Goal: Task Accomplishment & Management: Manage account settings

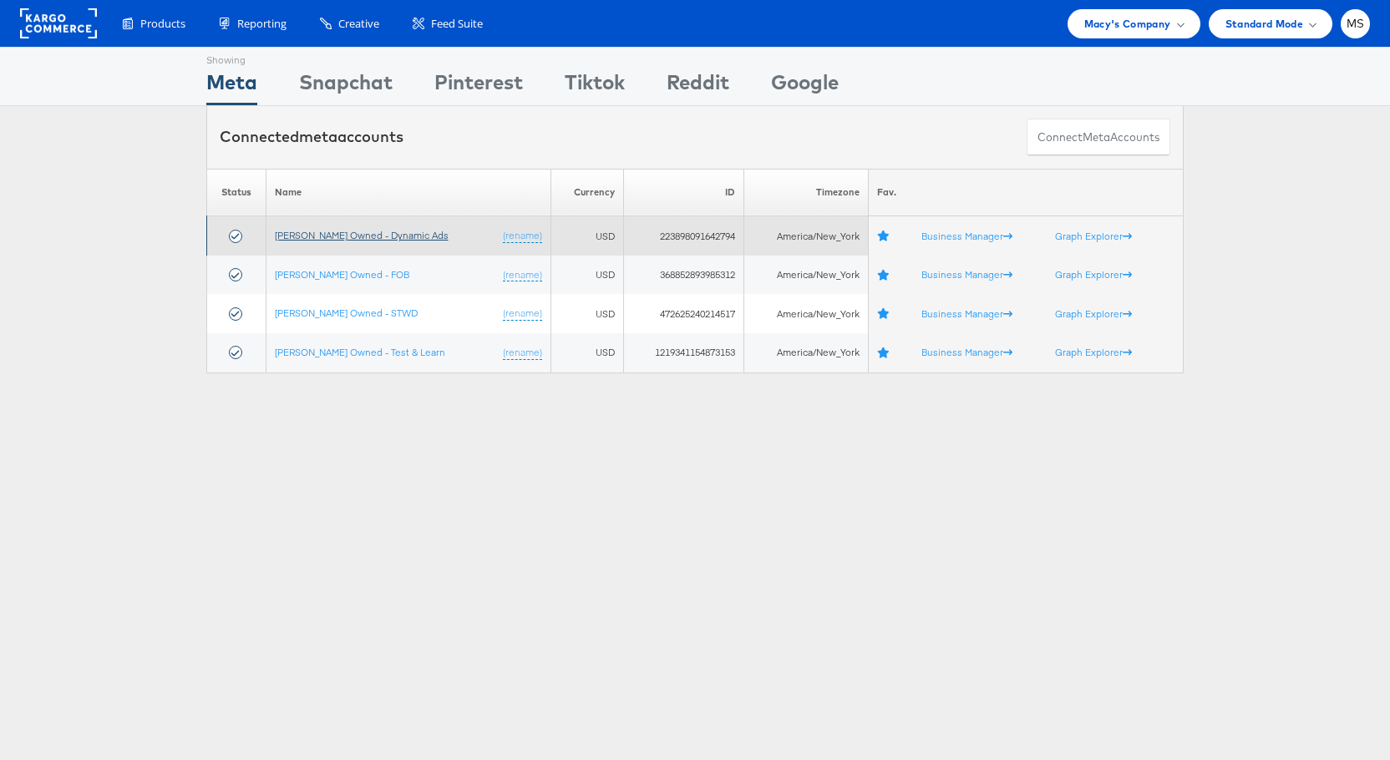
click at [376, 230] on link "Macy's Owned - Dynamic Ads" at bounding box center [362, 235] width 174 height 13
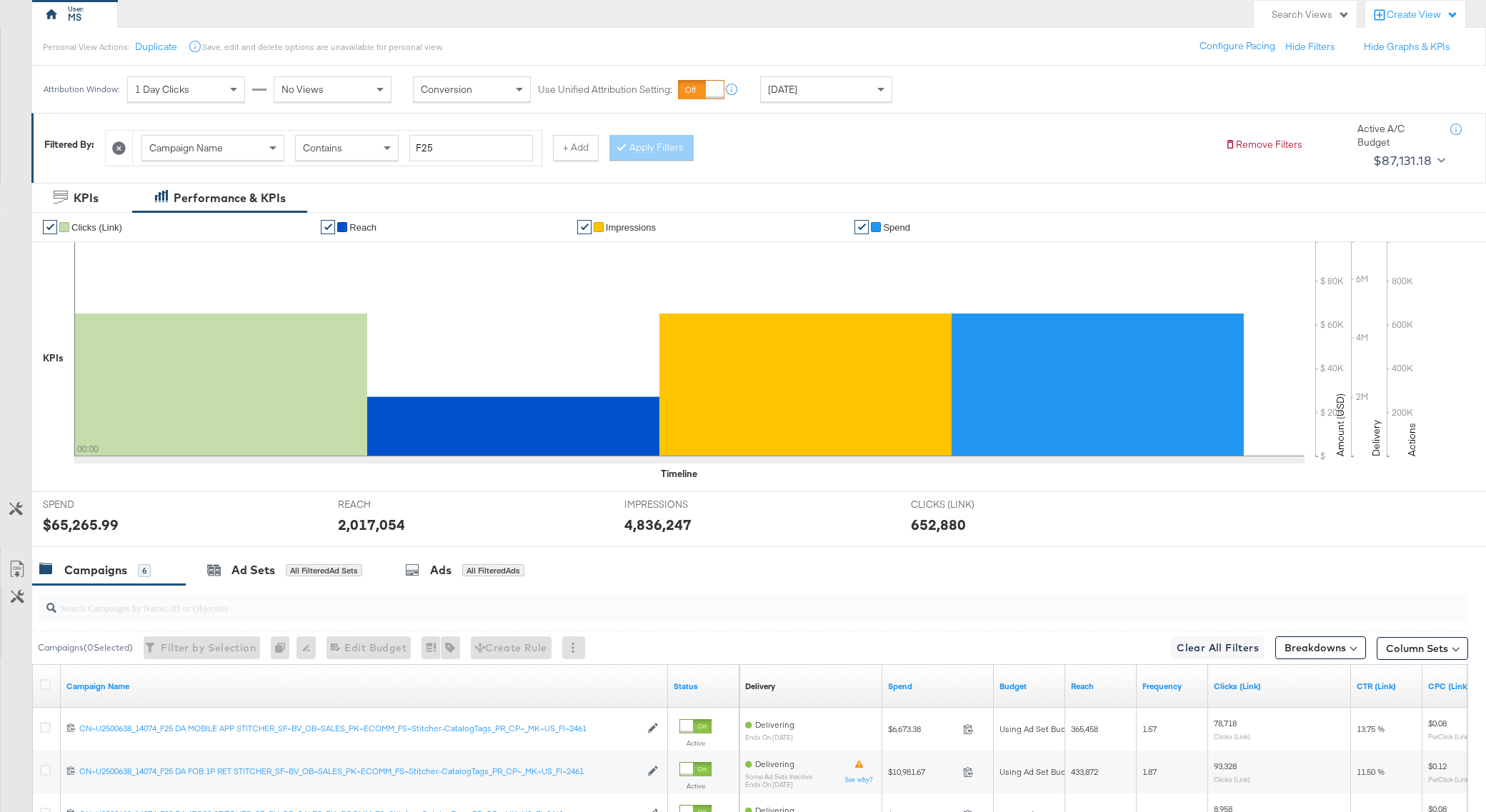
scroll to position [428, 0]
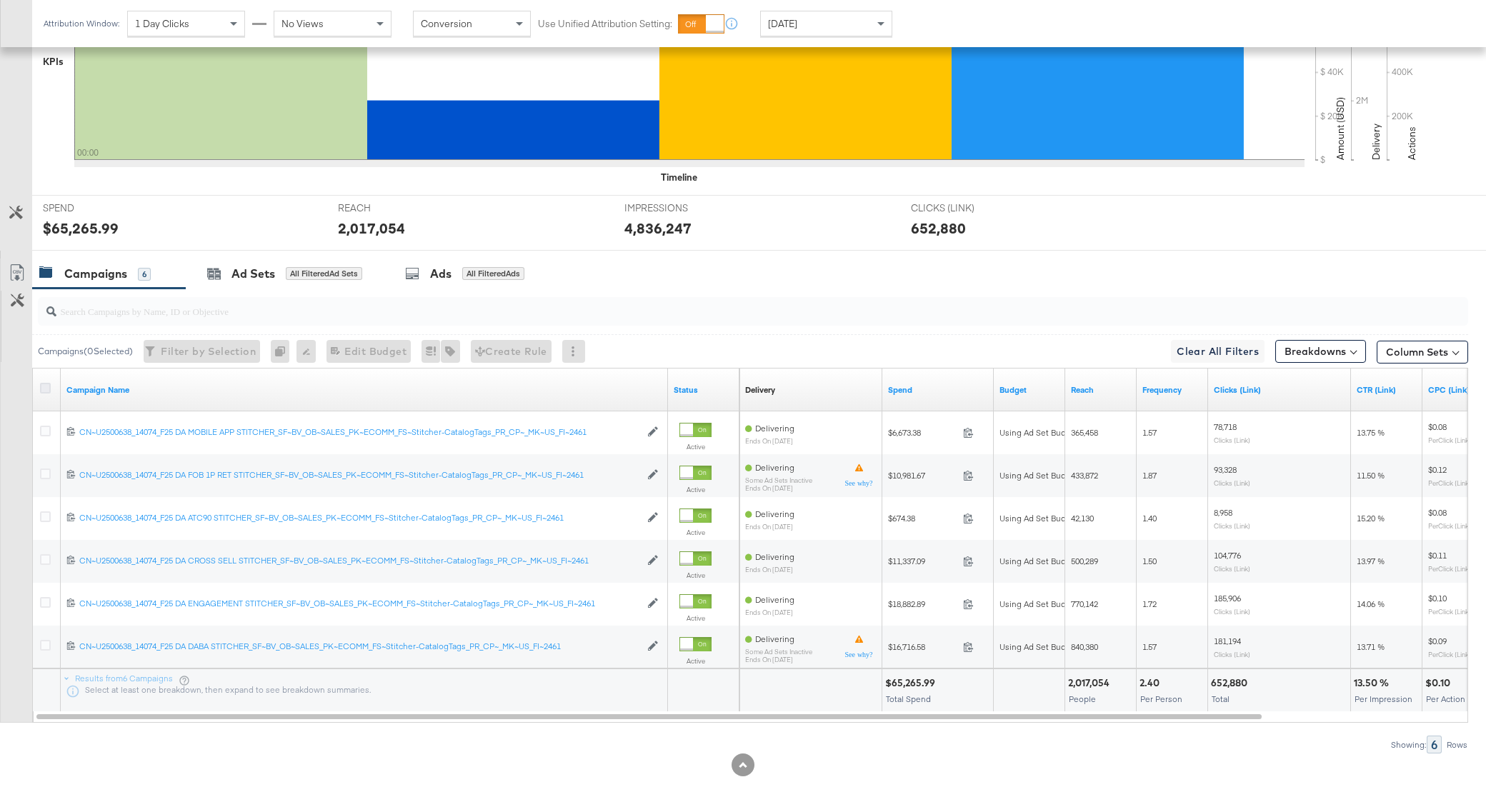
click at [48, 385] on icon at bounding box center [45, 388] width 11 height 11
click at [0, 0] on input "checkbox" at bounding box center [0, 0] width 0 height 0
click at [259, 276] on div "Ad Sets" at bounding box center [253, 274] width 44 height 16
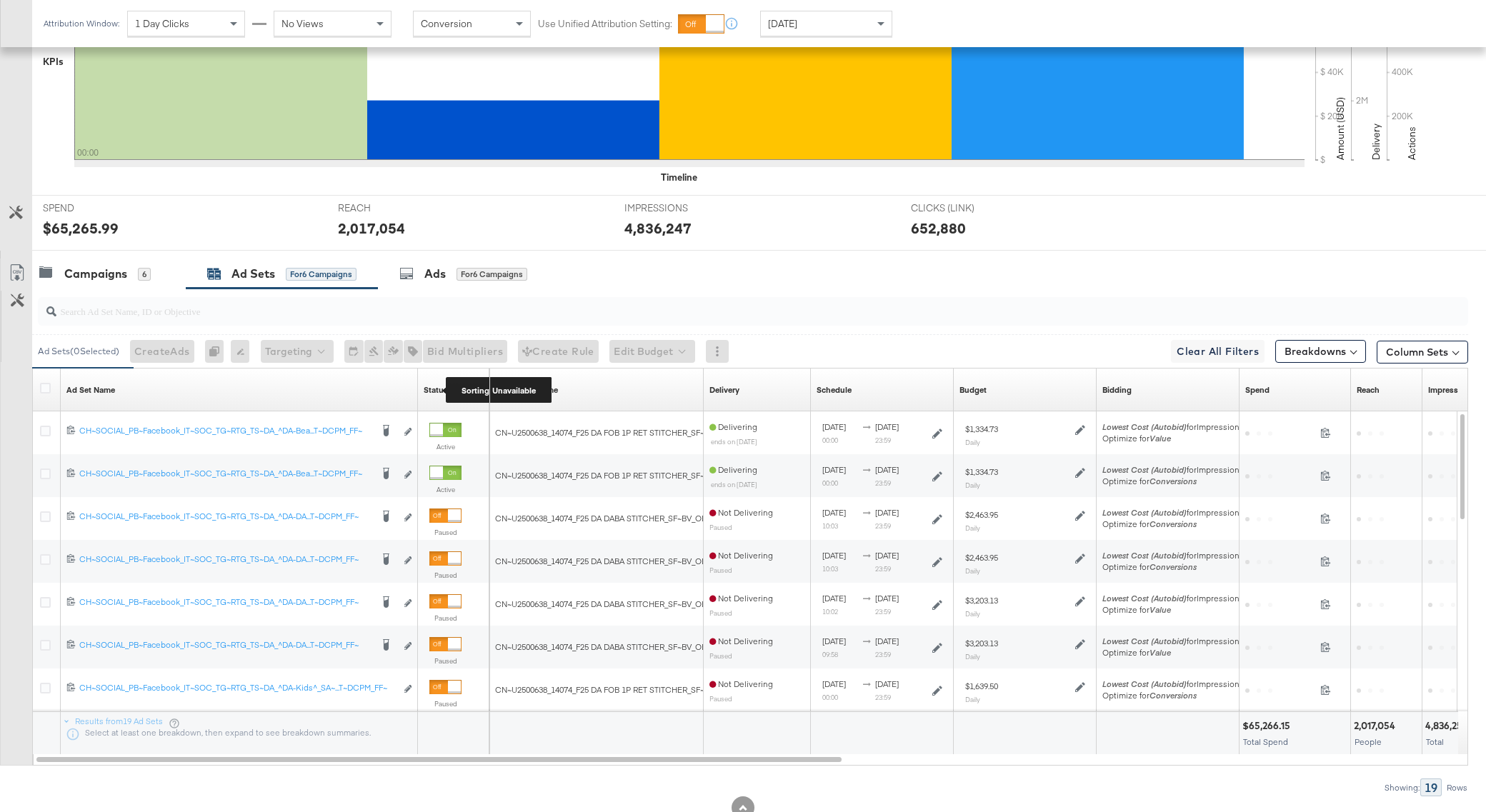
click at [436, 387] on div "Status" at bounding box center [436, 390] width 24 height 11
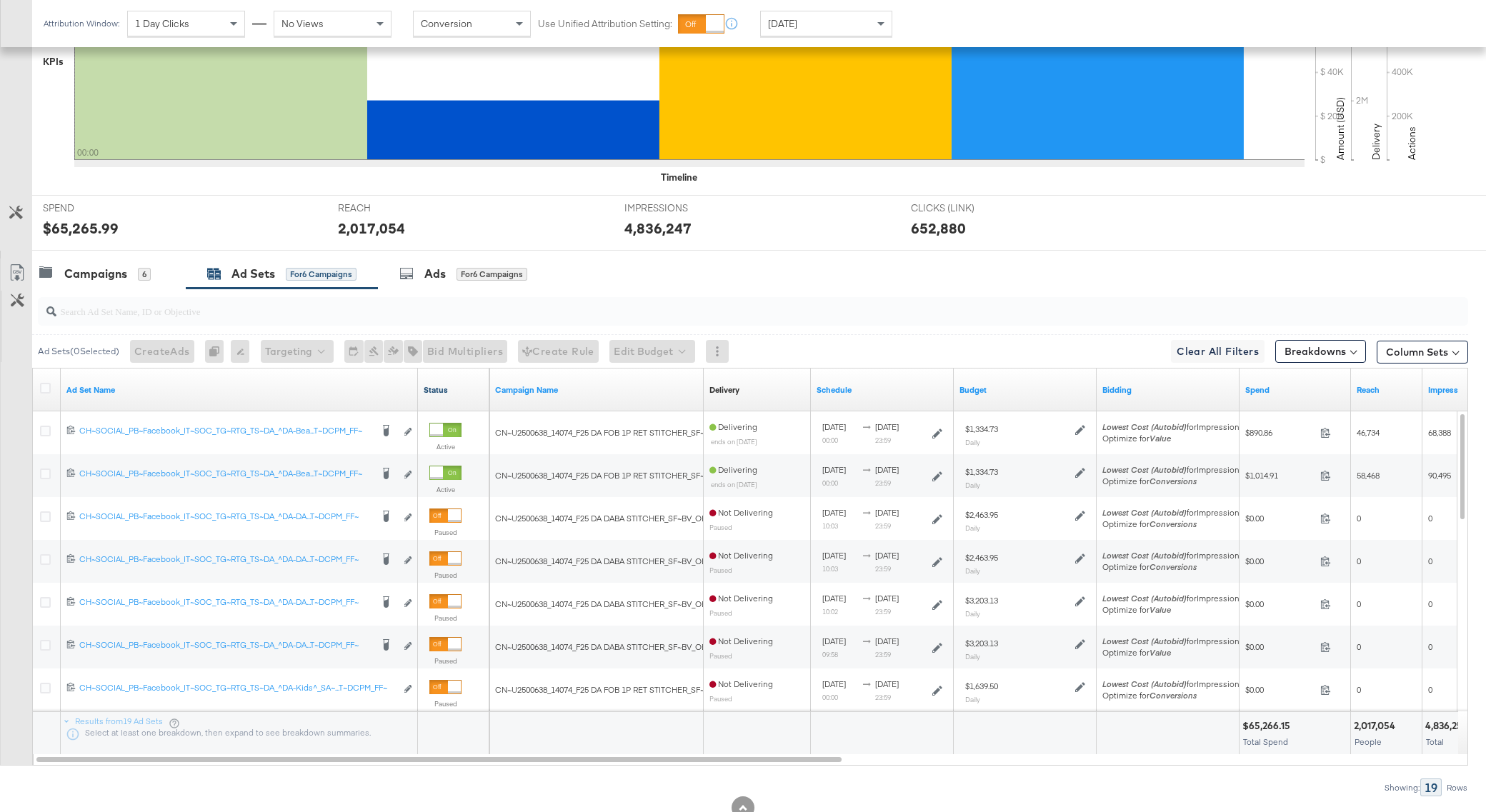
click at [432, 387] on link "Status" at bounding box center [454, 390] width 60 height 11
click at [45, 385] on icon at bounding box center [45, 388] width 11 height 11
click at [0, 0] on input "checkbox" at bounding box center [0, 0] width 0 height 0
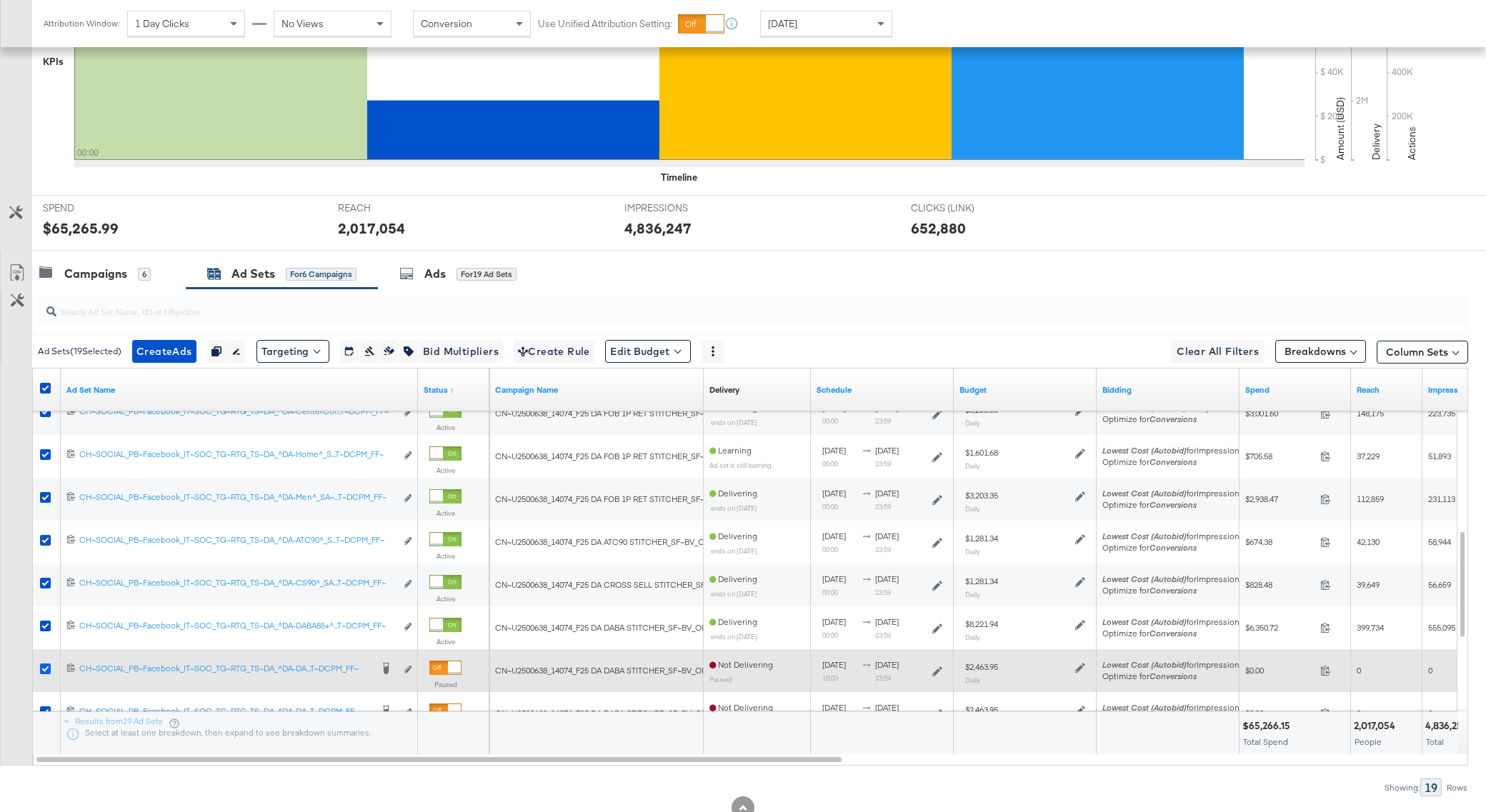
click at [49, 665] on icon at bounding box center [45, 668] width 11 height 11
click at [0, 0] on input "checkbox" at bounding box center [0, 0] width 0 height 0
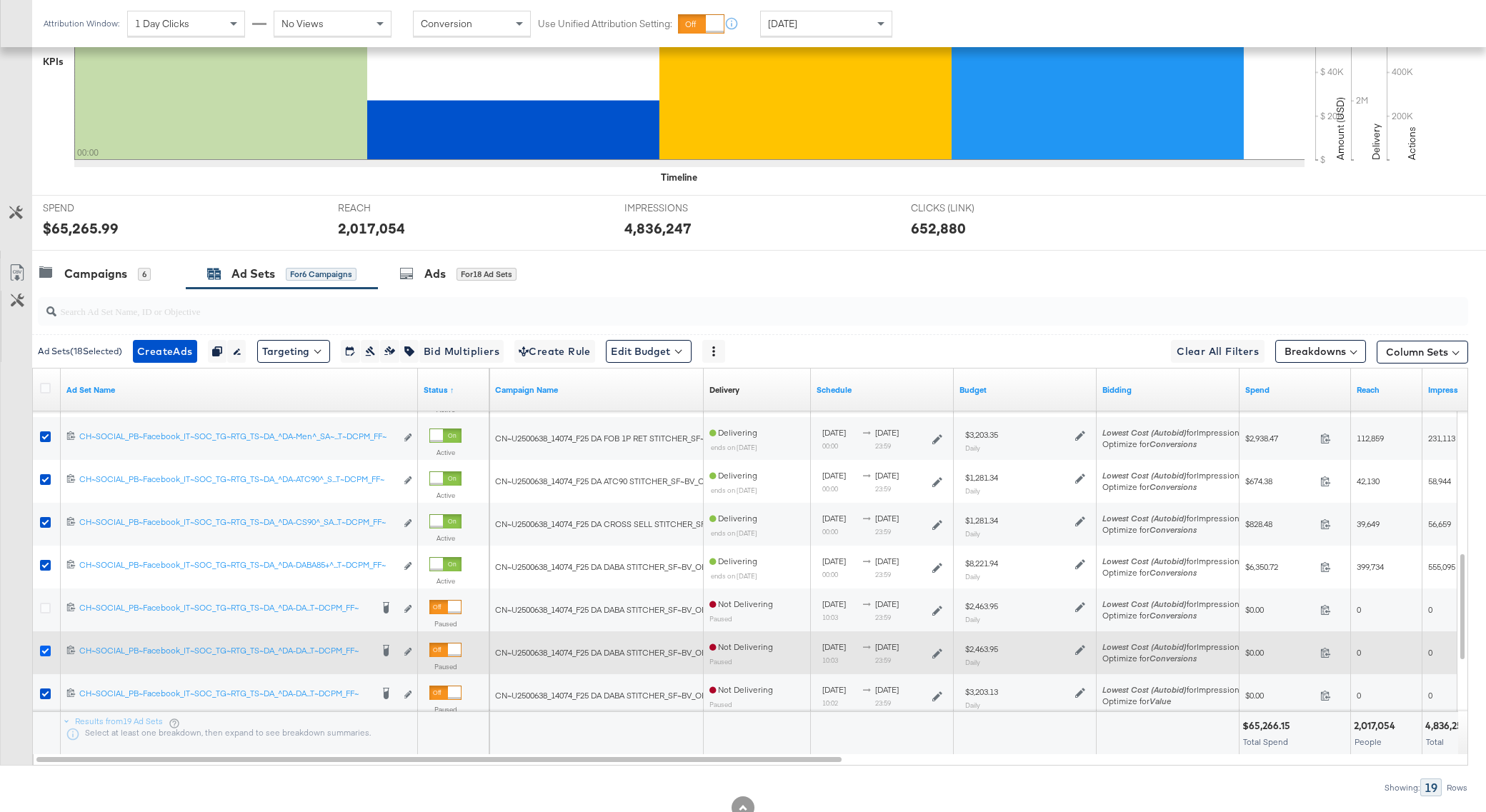
click at [47, 648] on icon at bounding box center [45, 650] width 11 height 11
click at [0, 0] on input "checkbox" at bounding box center [0, 0] width 0 height 0
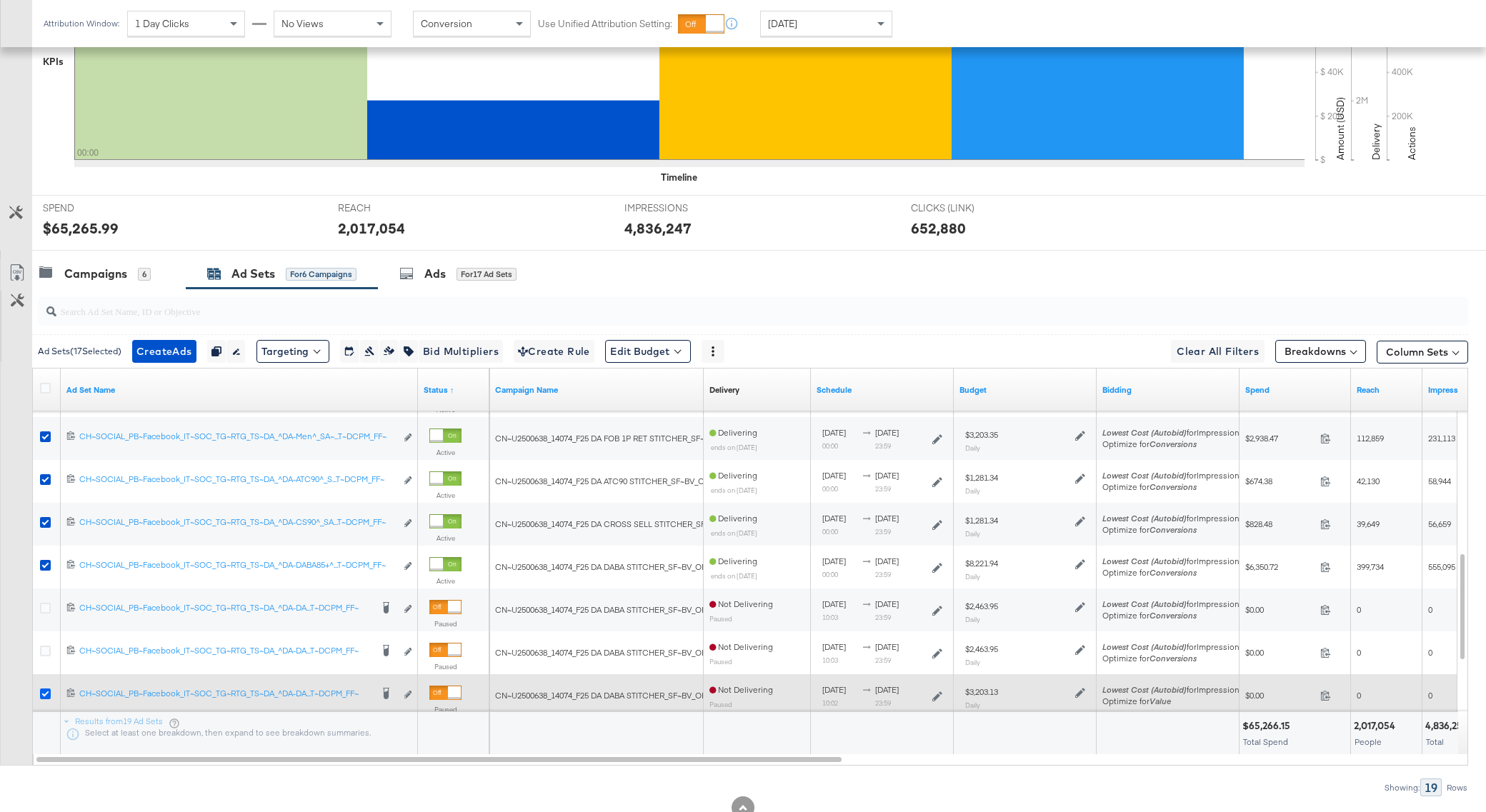
click at [47, 689] on icon at bounding box center [45, 694] width 11 height 11
click at [0, 0] on input "checkbox" at bounding box center [0, 0] width 0 height 0
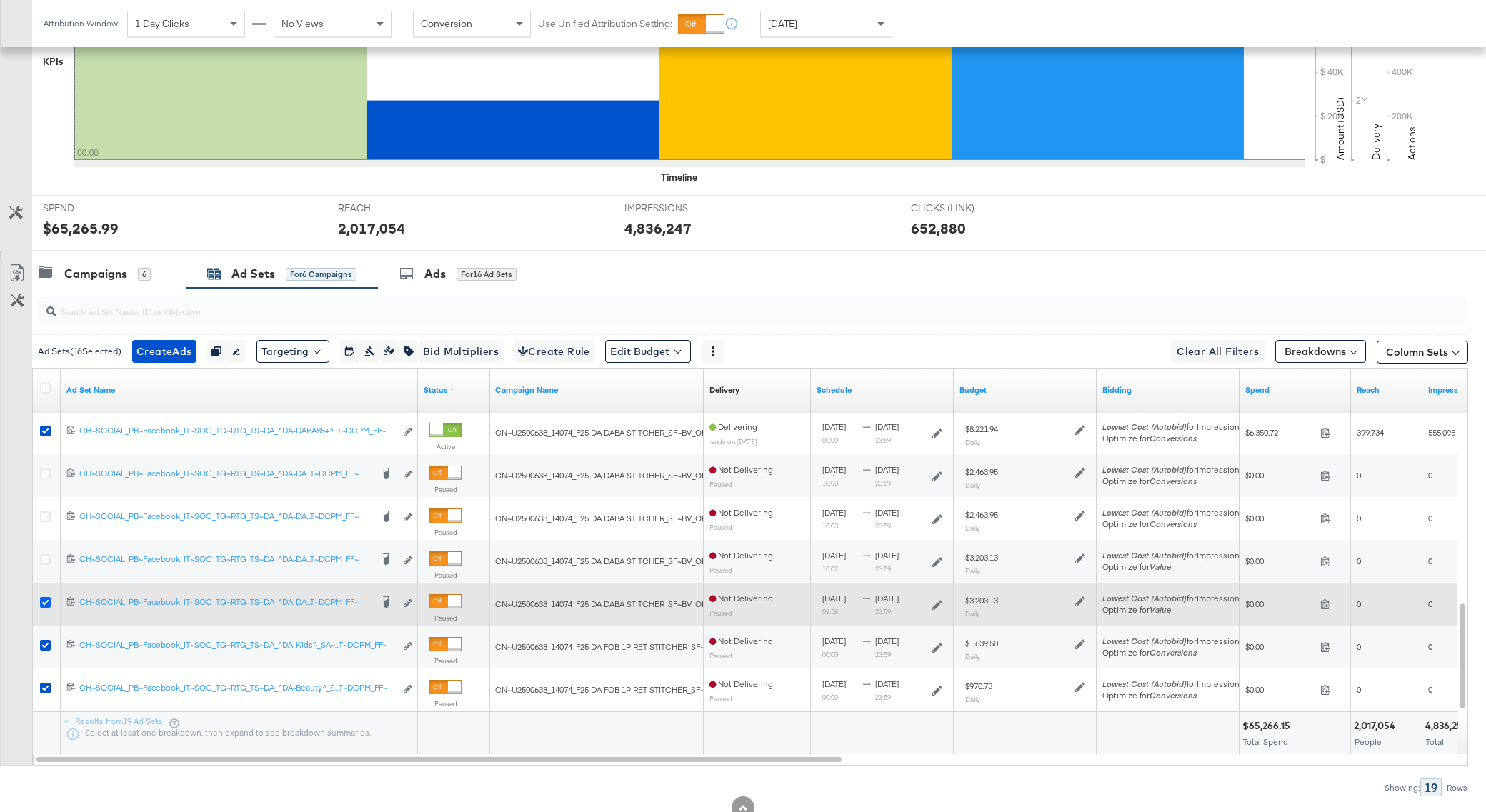
click at [46, 602] on icon at bounding box center [45, 603] width 11 height 11
click at [0, 0] on input "checkbox" at bounding box center [0, 0] width 0 height 0
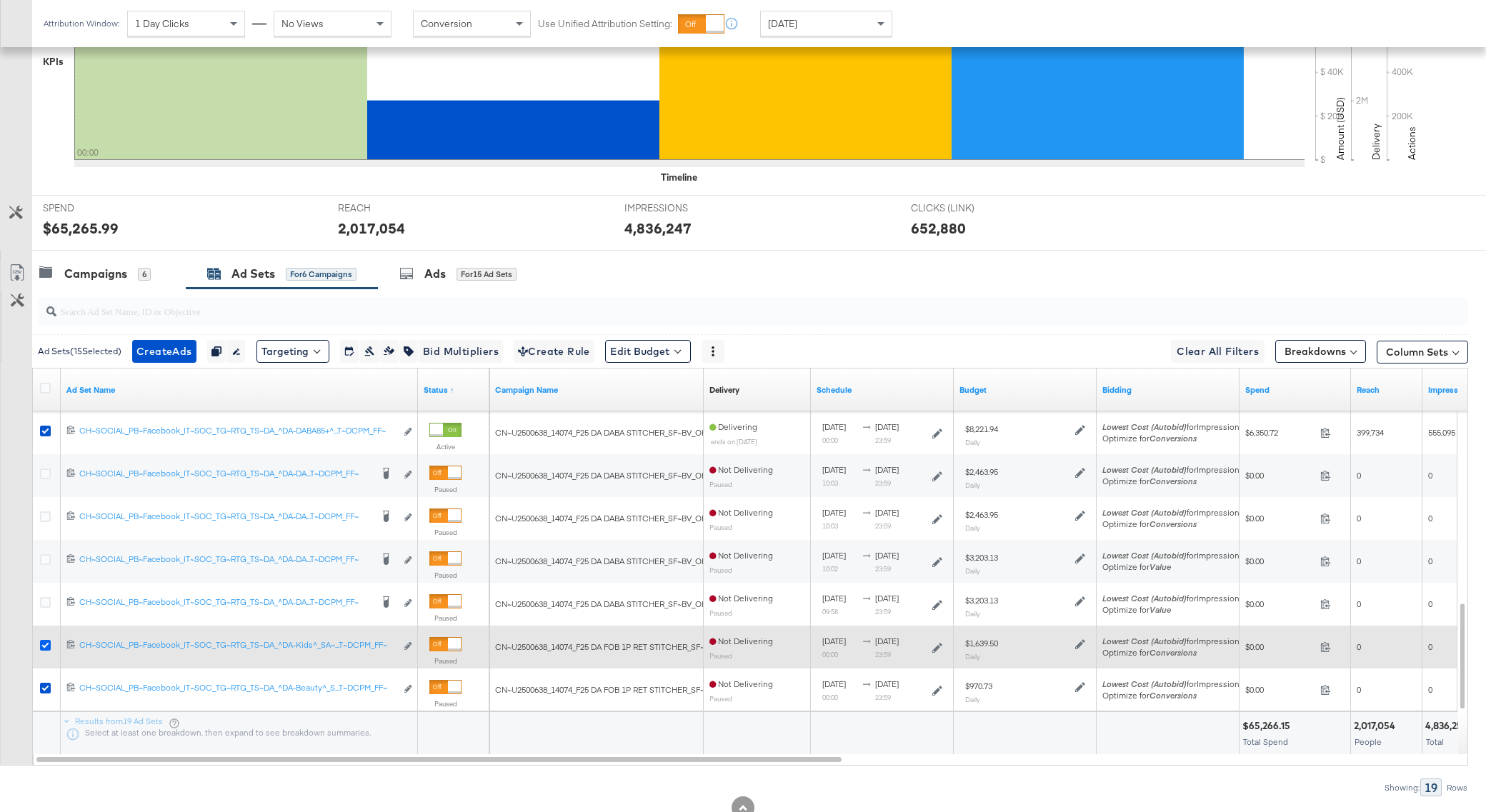
click at [46, 644] on icon at bounding box center [45, 645] width 11 height 11
click at [0, 0] on input "checkbox" at bounding box center [0, 0] width 0 height 0
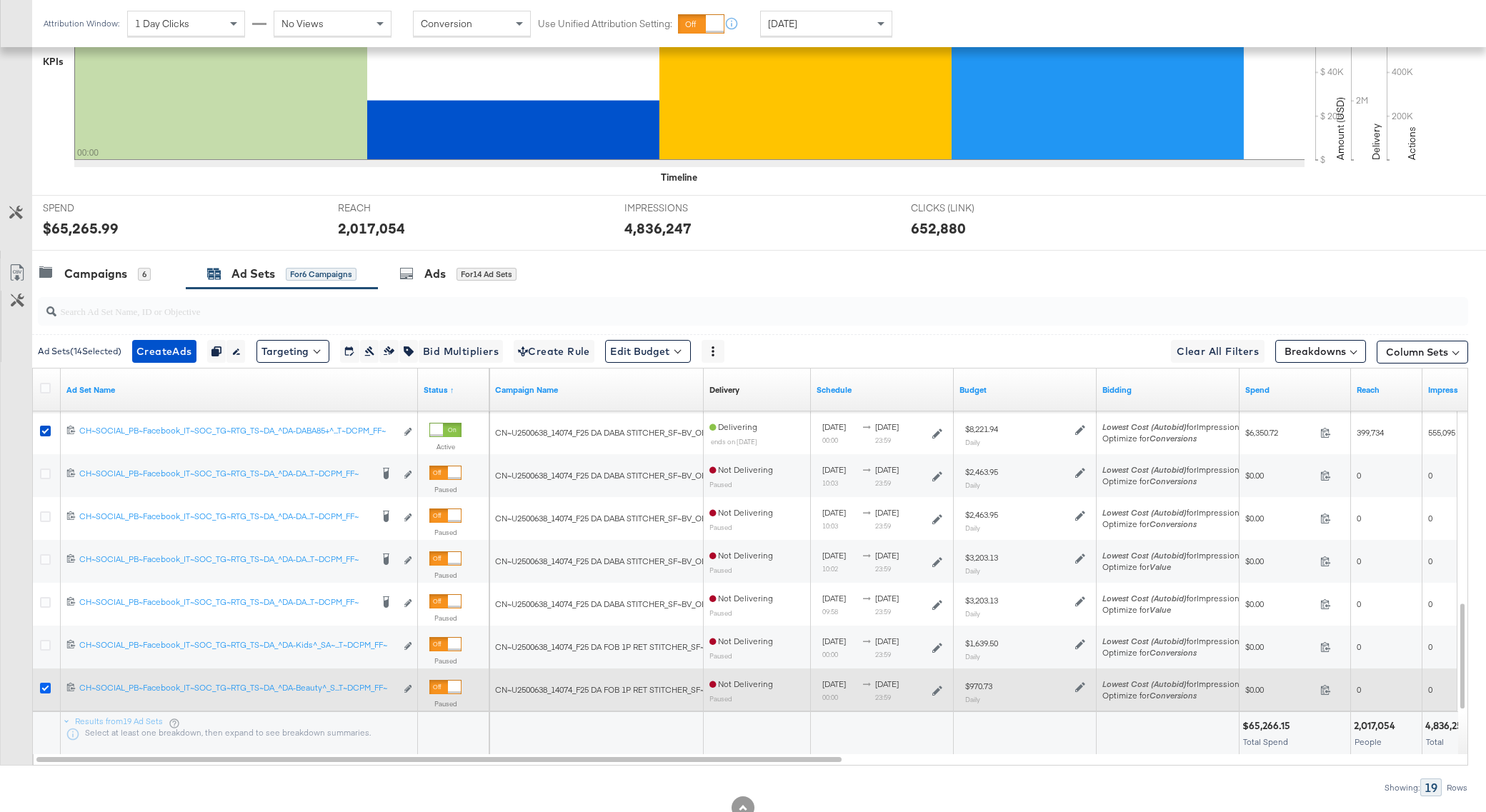
click at [45, 683] on icon at bounding box center [45, 688] width 11 height 11
click at [0, 0] on input "checkbox" at bounding box center [0, 0] width 0 height 0
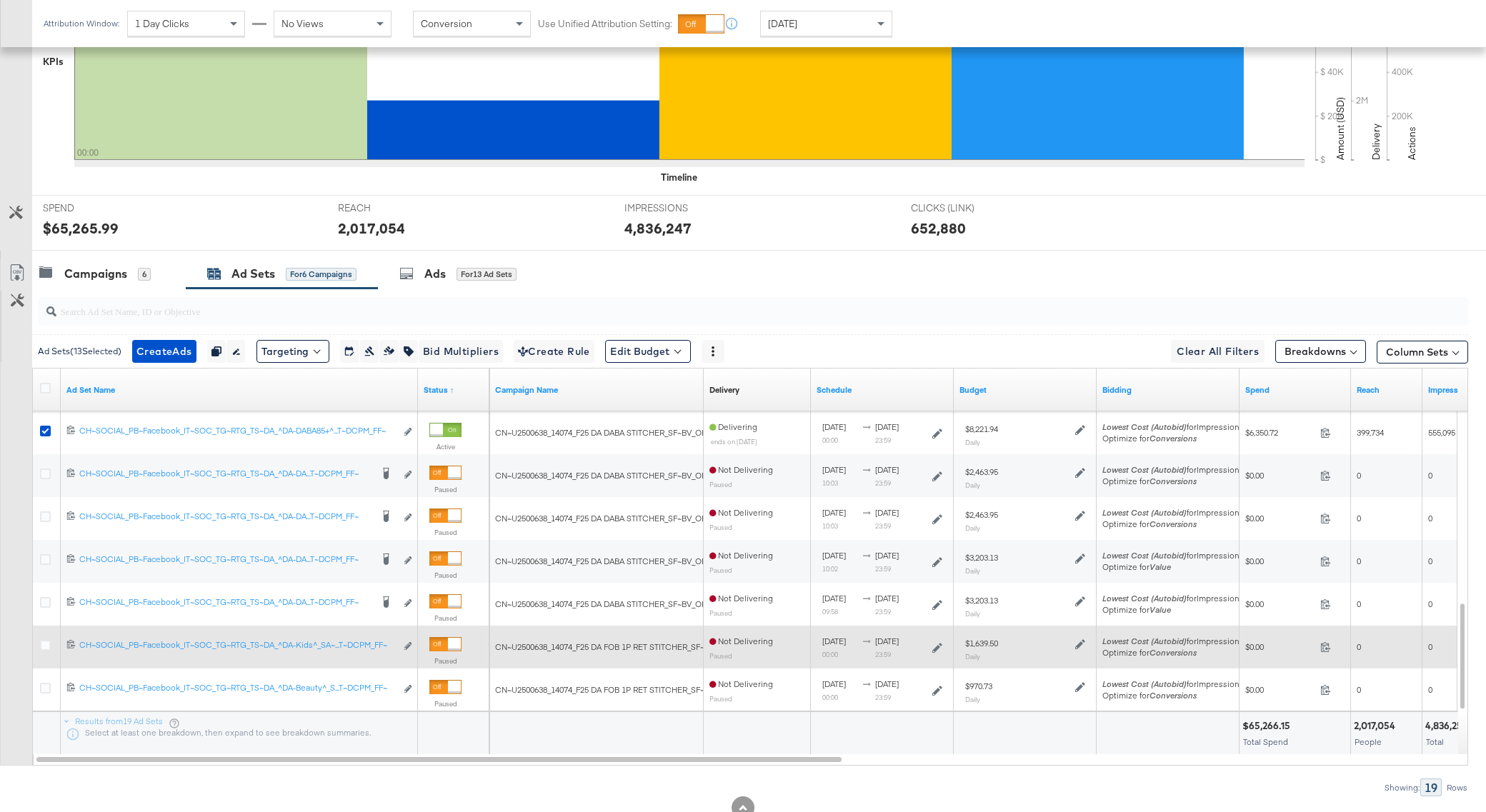
scroll to position [471, 0]
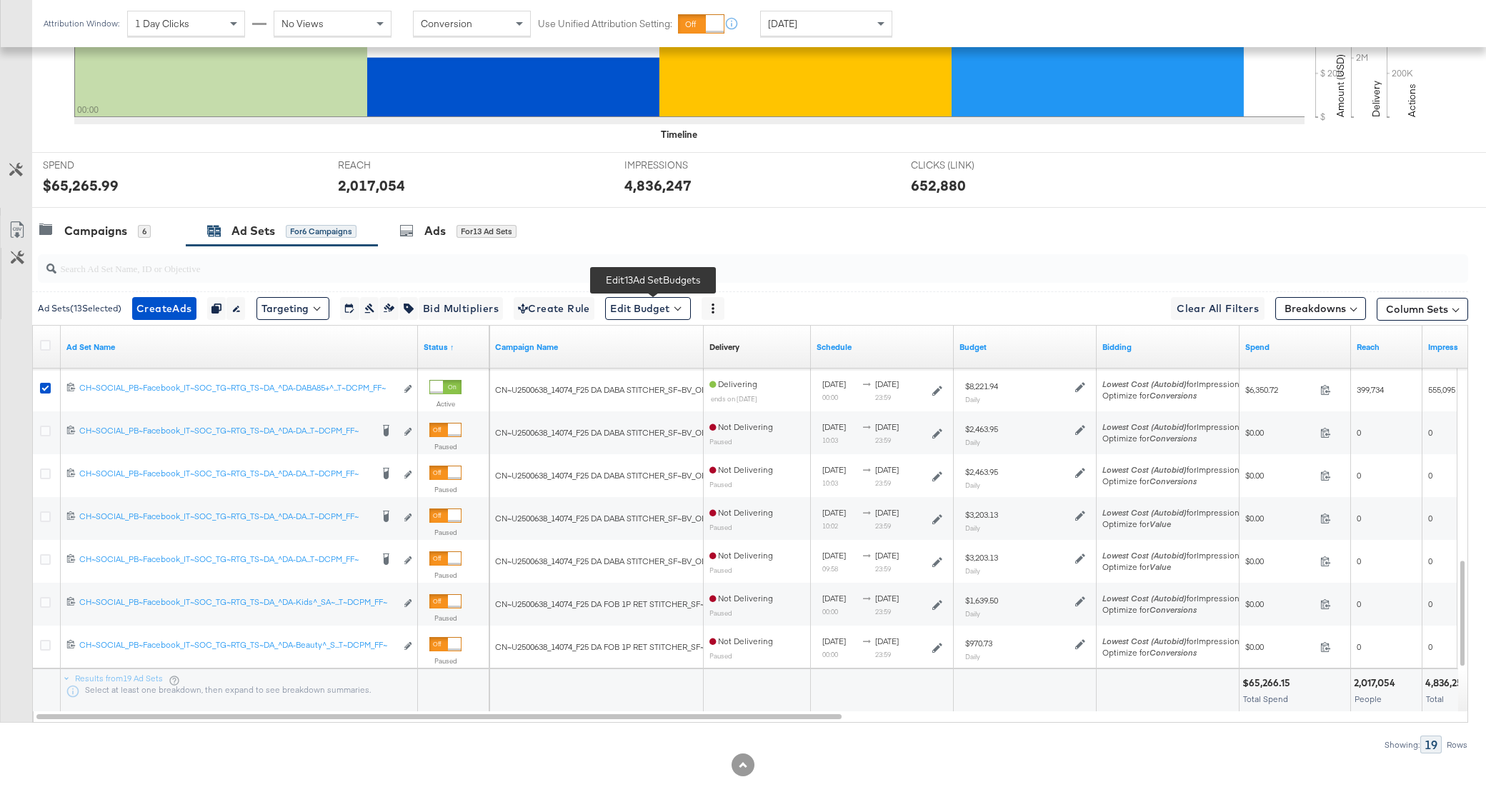
click at [681, 303] on span at bounding box center [678, 307] width 7 height 7
click at [686, 341] on span "Edit Ad Set Budget" at bounding box center [652, 346] width 81 height 19
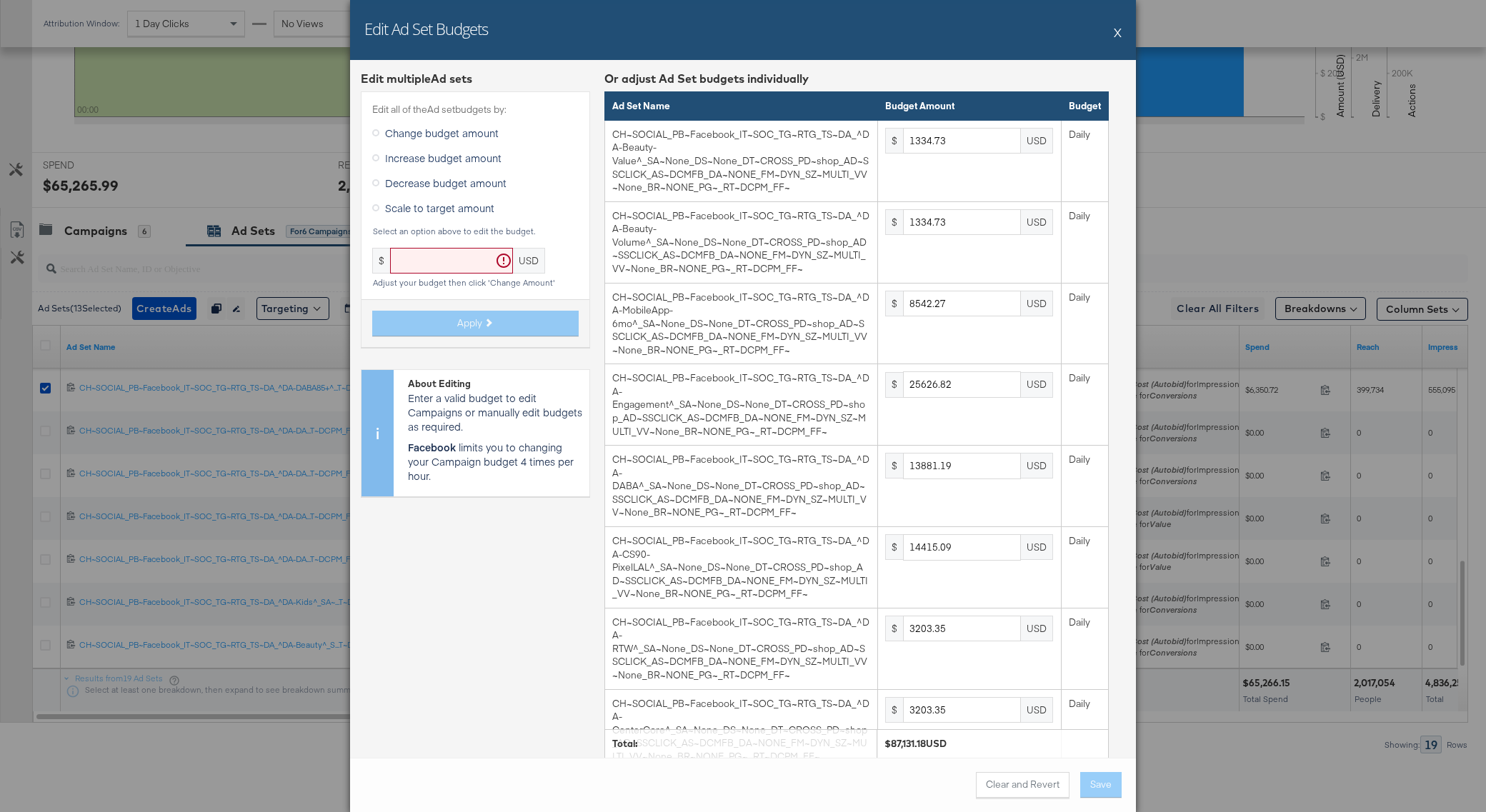
click at [389, 209] on span "Scale to target amount" at bounding box center [439, 208] width 109 height 15
click at [0, 0] on input "Scale to target amount" at bounding box center [0, 0] width 0 height 0
click at [422, 266] on input "text" at bounding box center [451, 261] width 123 height 26
paste input "131997.77"
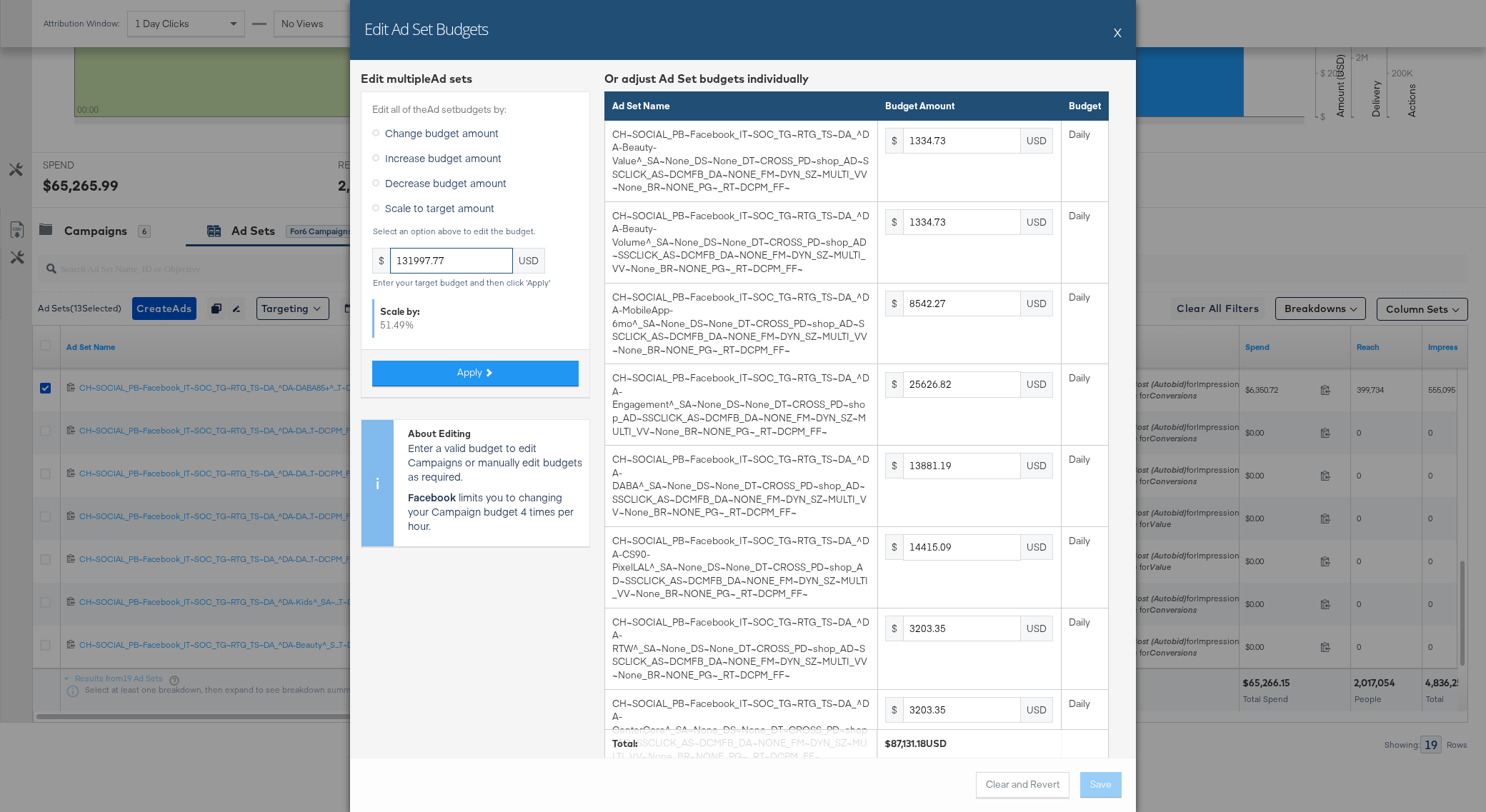
drag, startPoint x: 463, startPoint y: 262, endPoint x: 388, endPoint y: 262, distance: 75.0
click at [388, 262] on div "$ 131997.77 USD" at bounding box center [475, 261] width 206 height 26
paste input "93174.89"
type input "93174.89"
click at [496, 375] on button "Apply" at bounding box center [475, 374] width 206 height 26
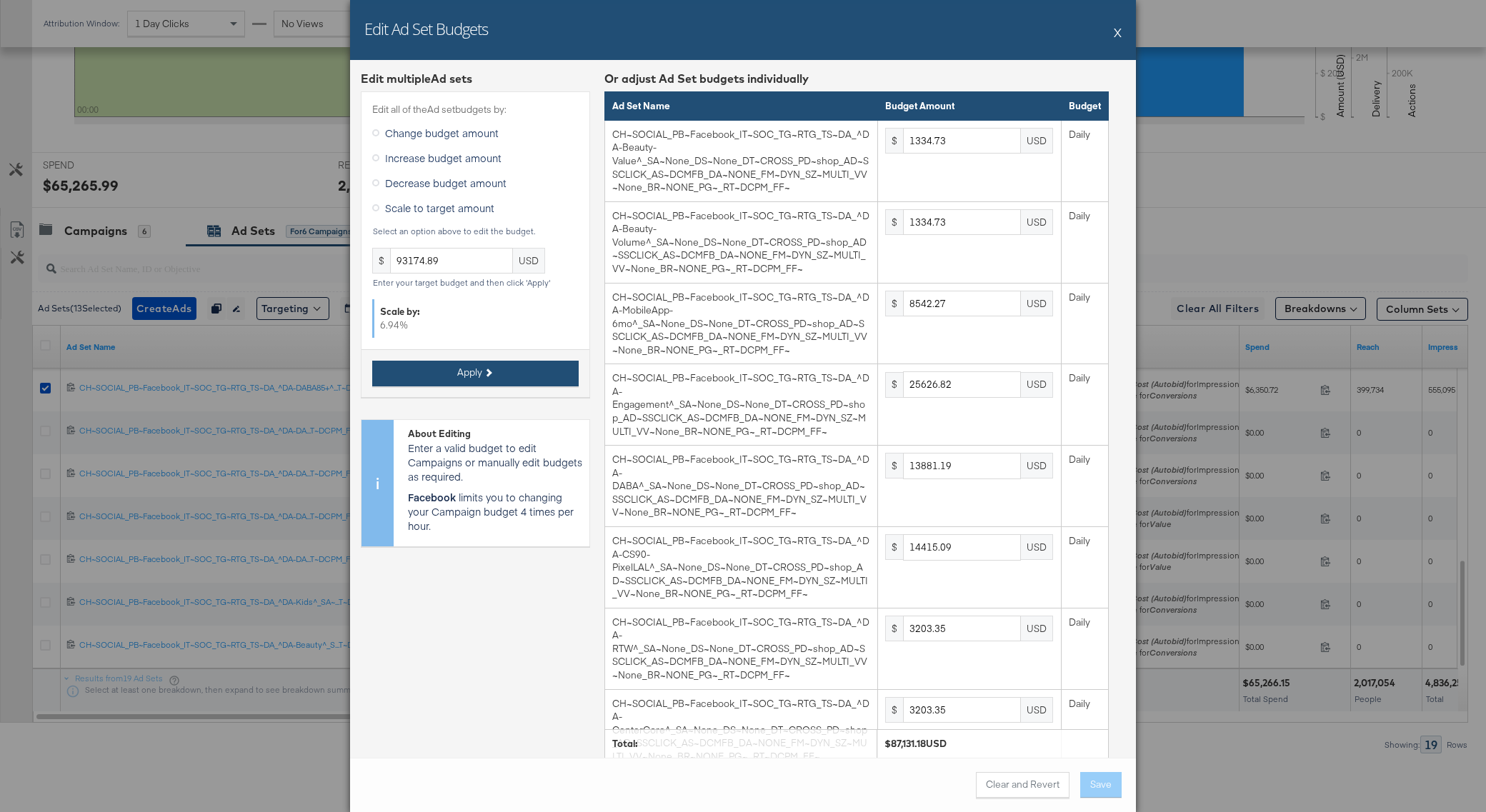
type input "1427.31"
type input "9134.79"
type input "27404.38"
type input "14844.03"
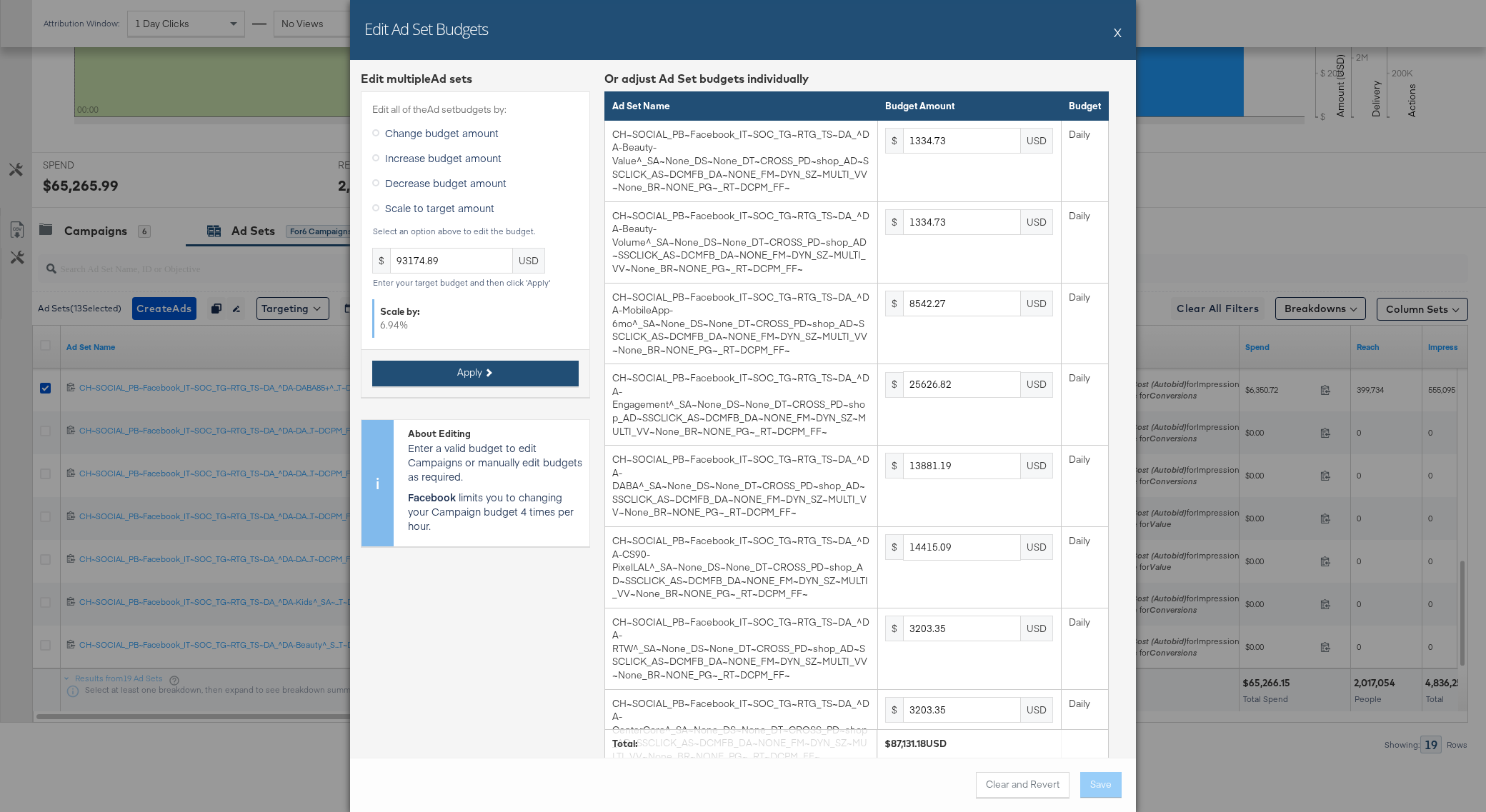
type input "15414.96"
type input "3425.54"
type input "1712.77"
type input "3425.54"
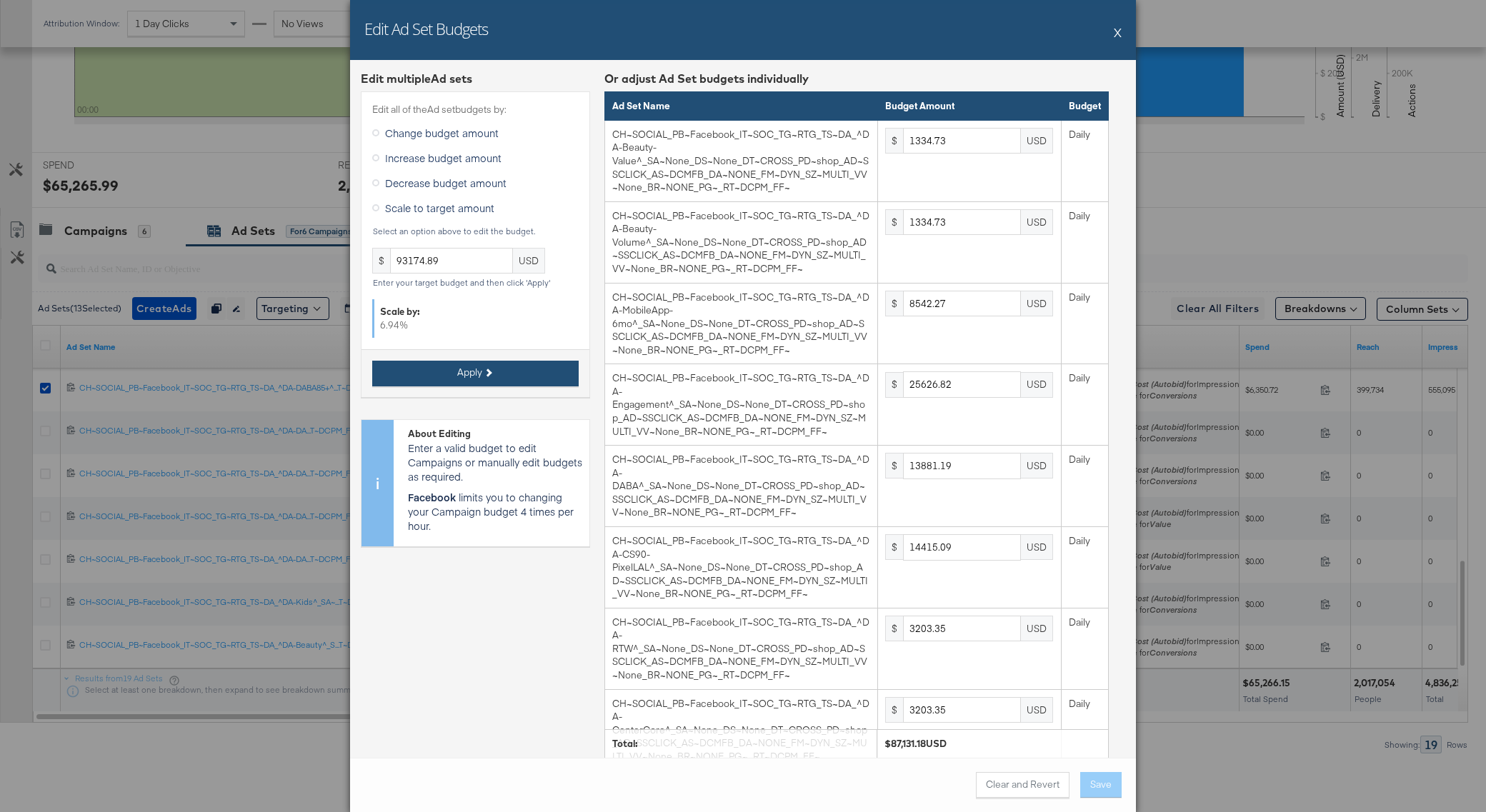
type input "1370.21"
type input "8792.24"
click at [1113, 780] on button "Save" at bounding box center [1100, 785] width 41 height 26
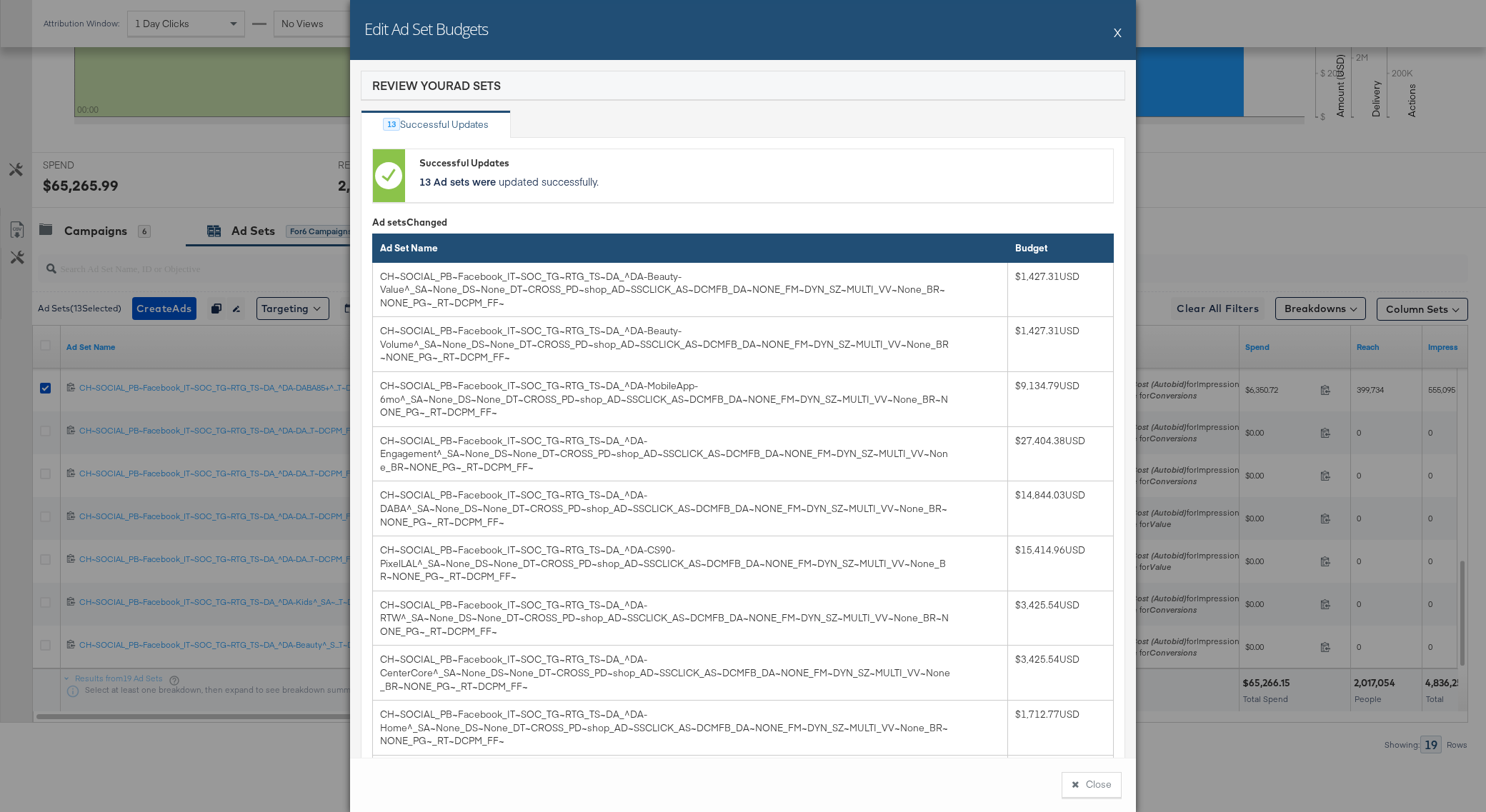
click at [1119, 35] on button "X" at bounding box center [1117, 32] width 8 height 28
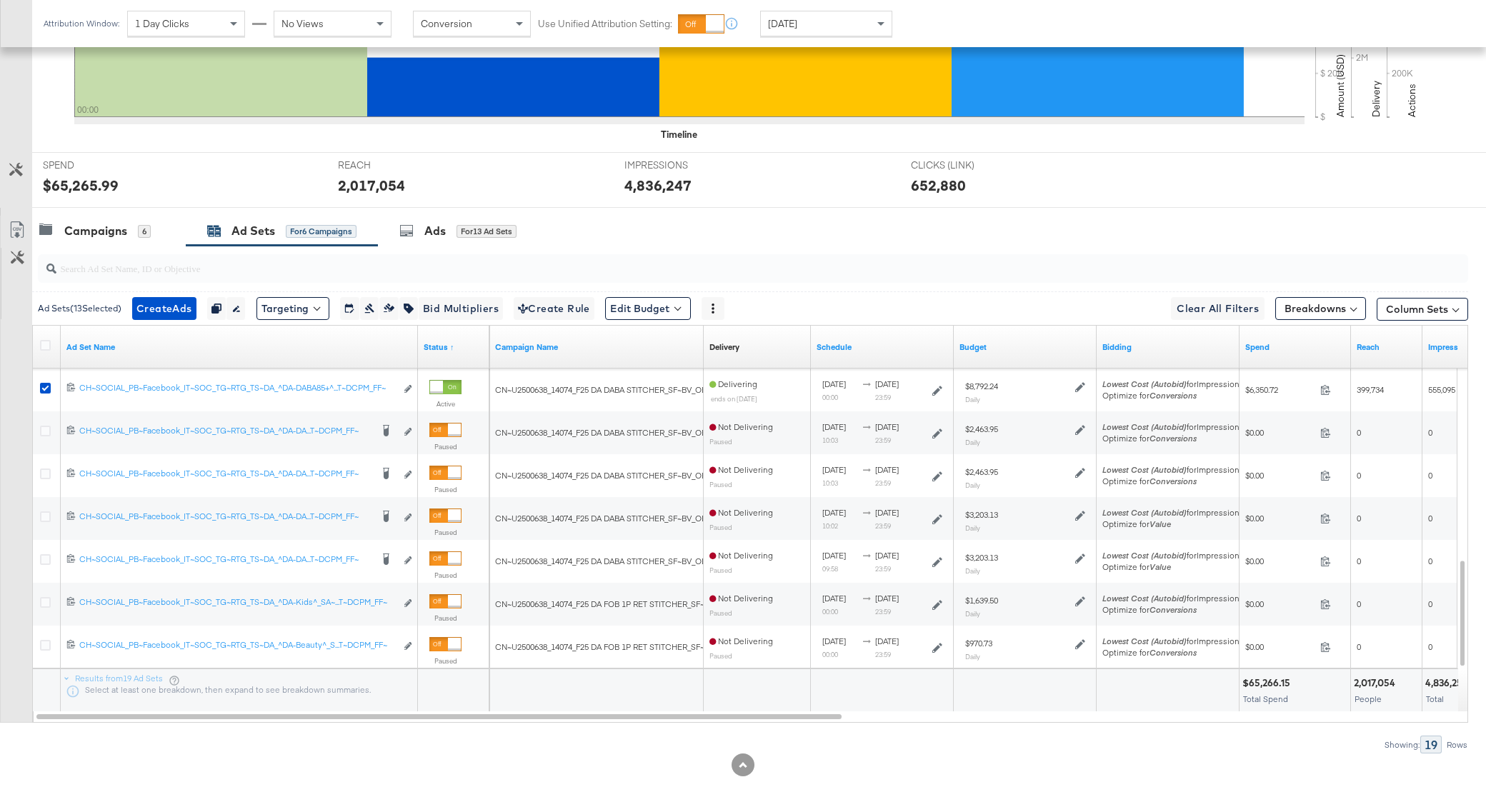
scroll to position [0, 0]
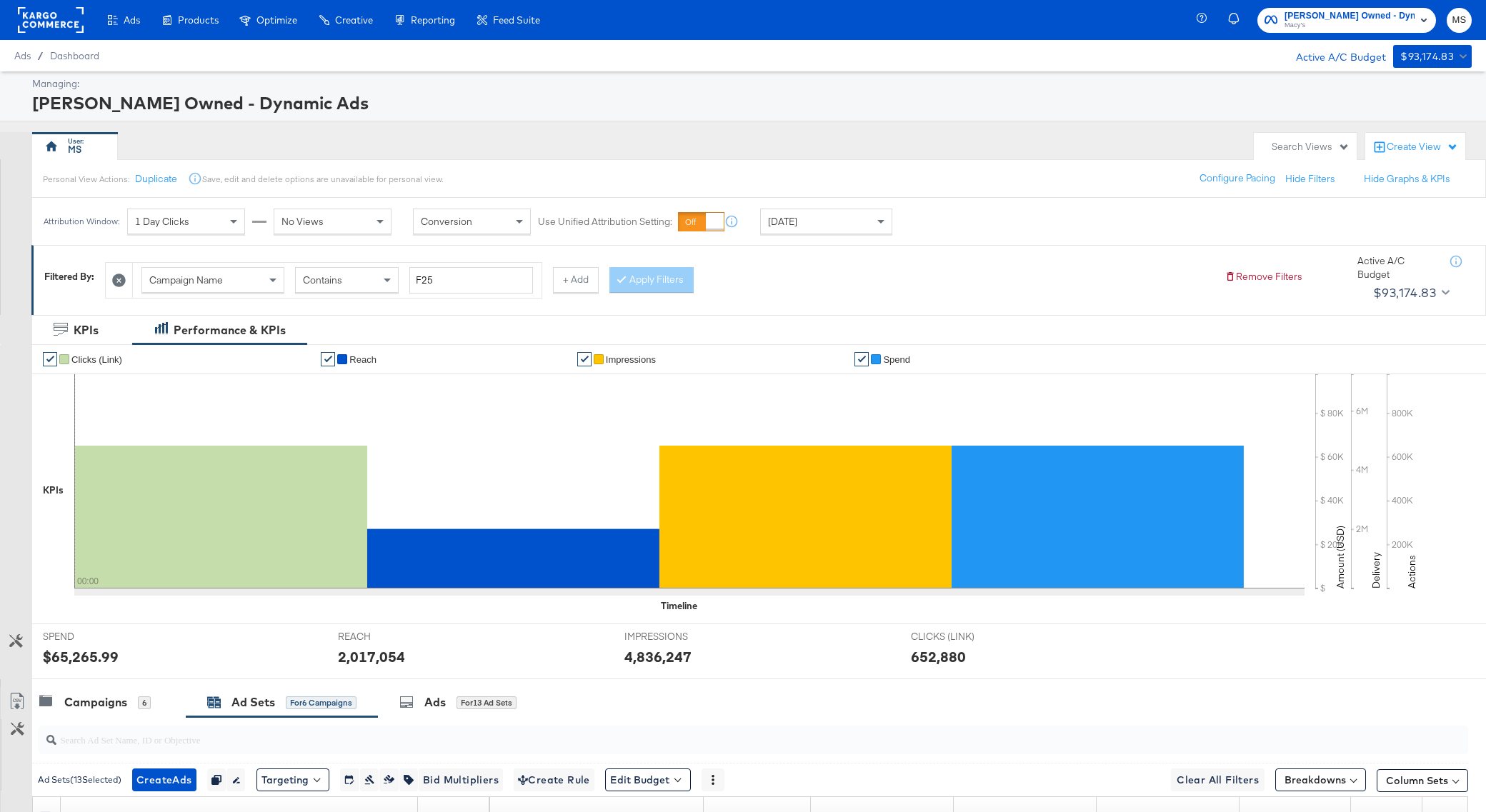
click at [1319, 15] on span "Macy's Owned - Dynamic Ads" at bounding box center [1349, 16] width 130 height 15
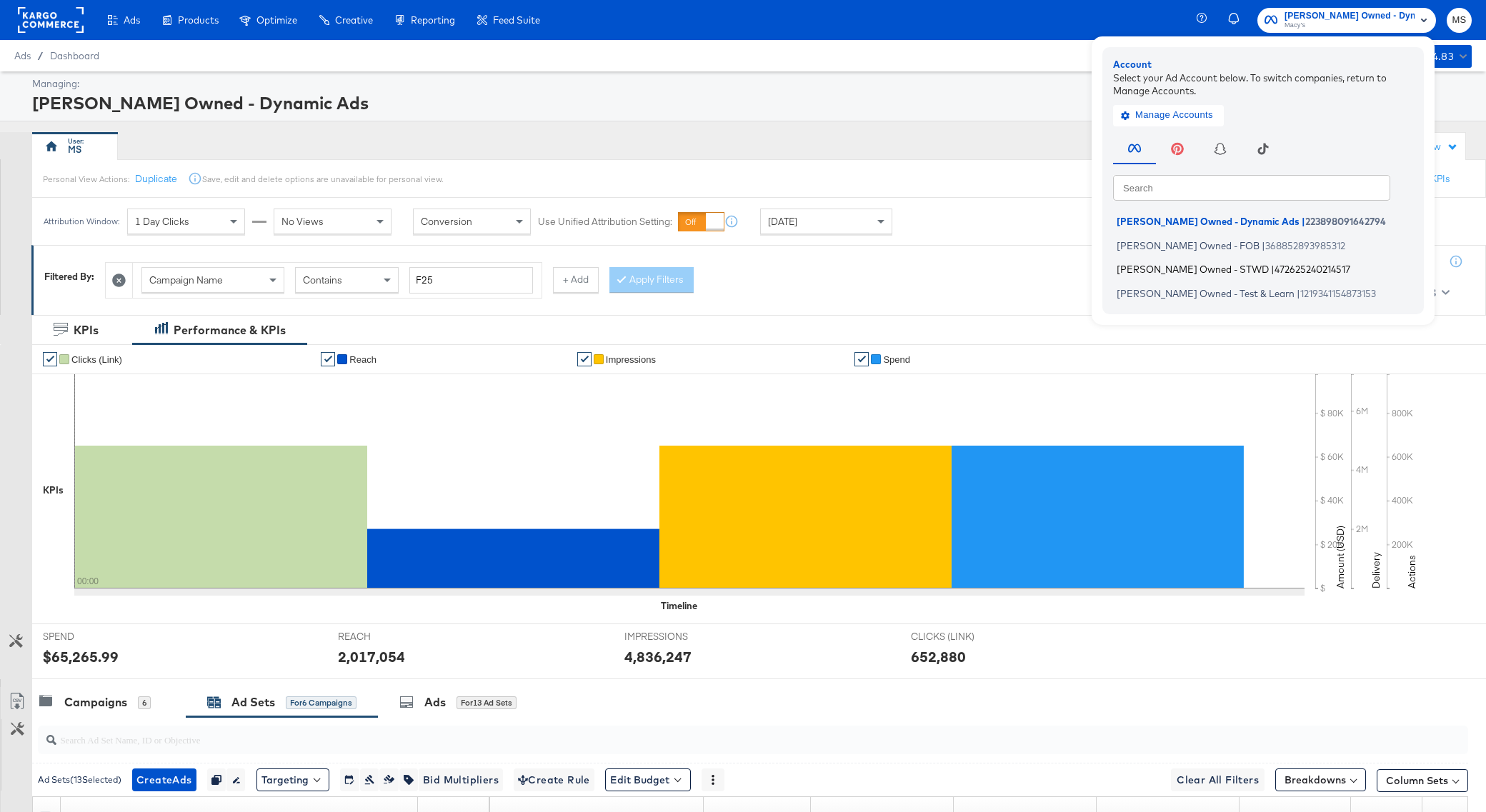
click at [1275, 270] on span "472625240214517" at bounding box center [1312, 268] width 76 height 11
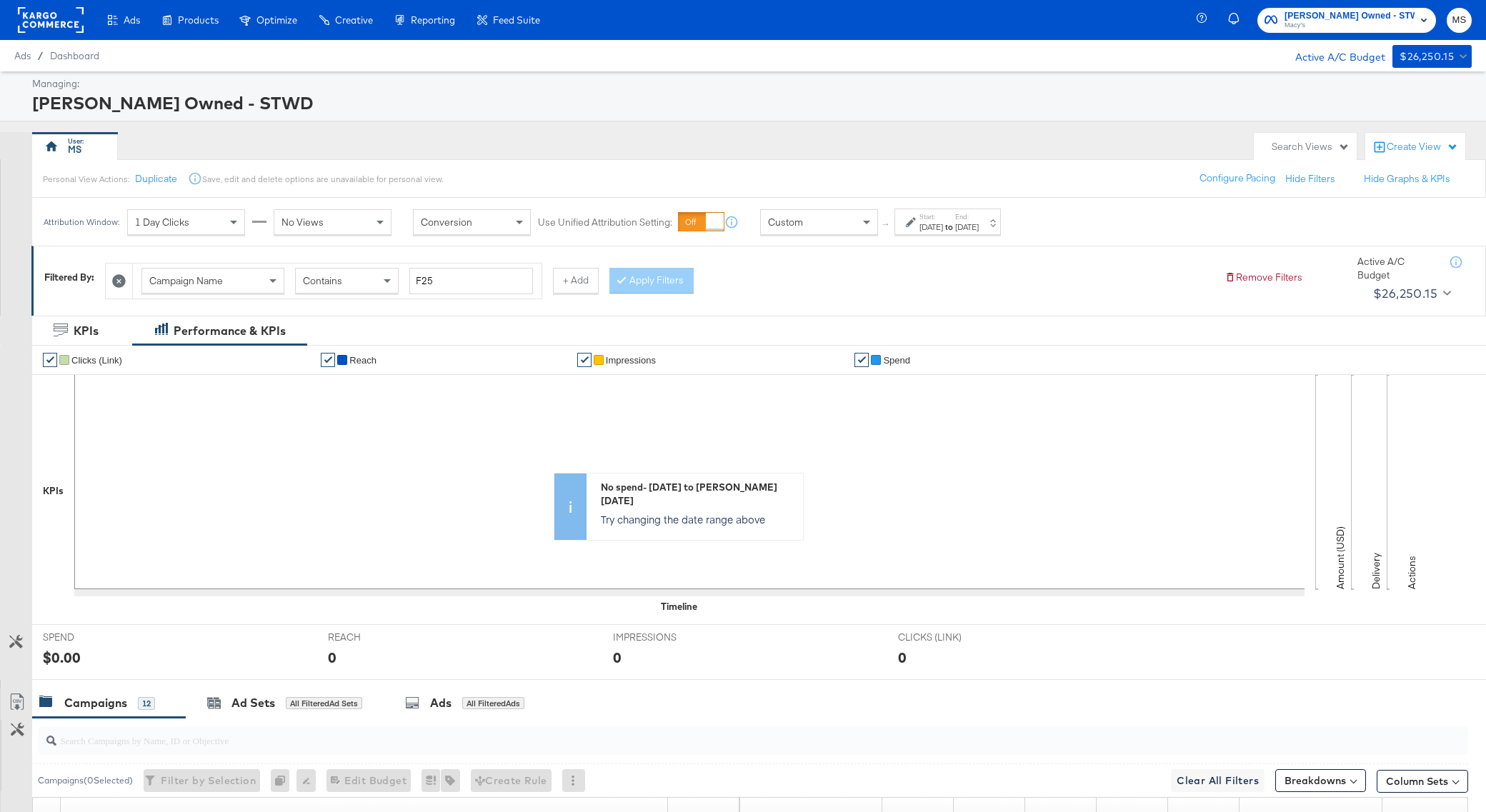
scroll to position [472, 0]
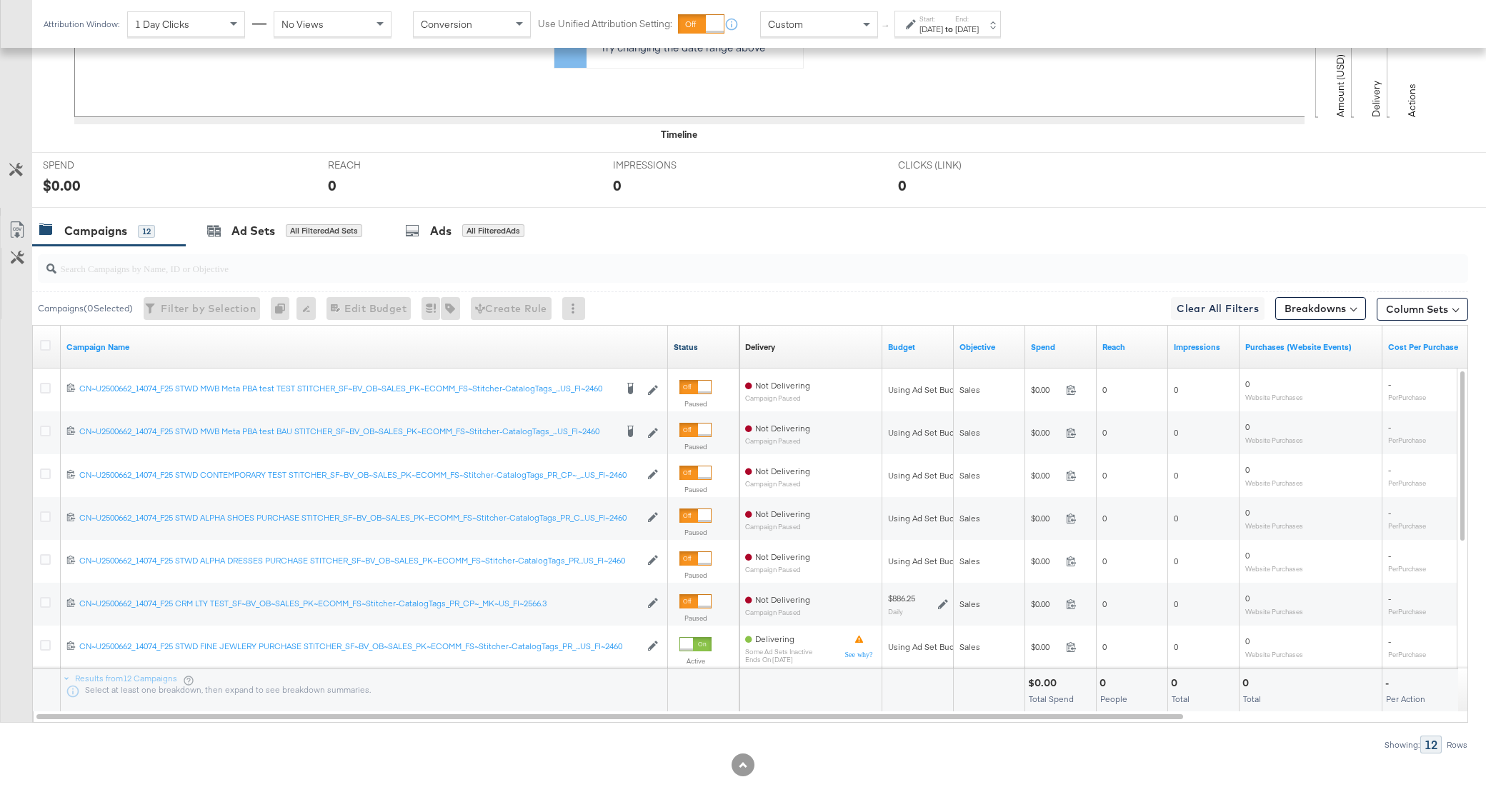
click at [686, 344] on link "Status" at bounding box center [704, 346] width 60 height 11
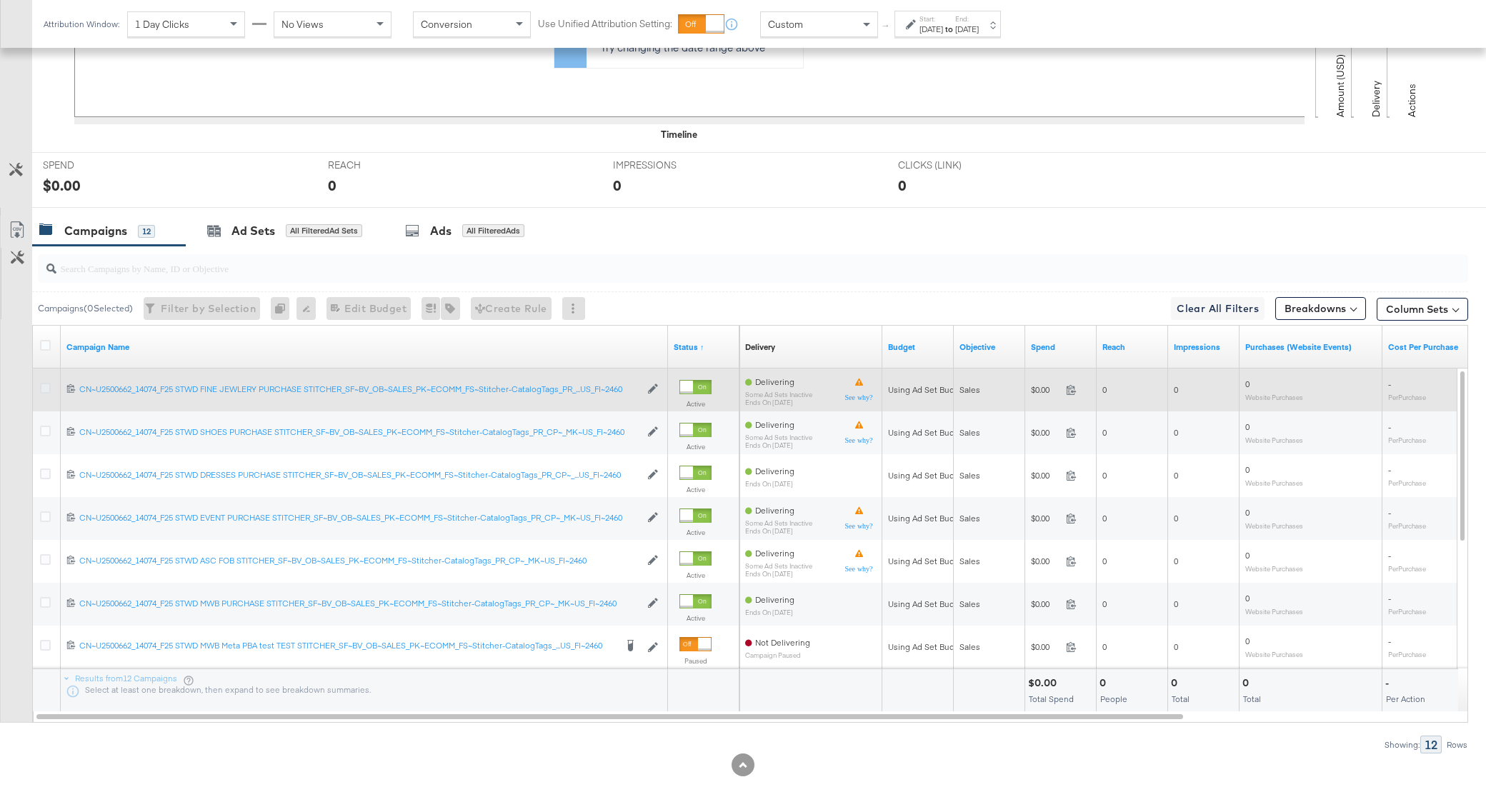
click at [46, 385] on icon at bounding box center [45, 388] width 11 height 11
click at [0, 0] on input "checkbox" at bounding box center [0, 0] width 0 height 0
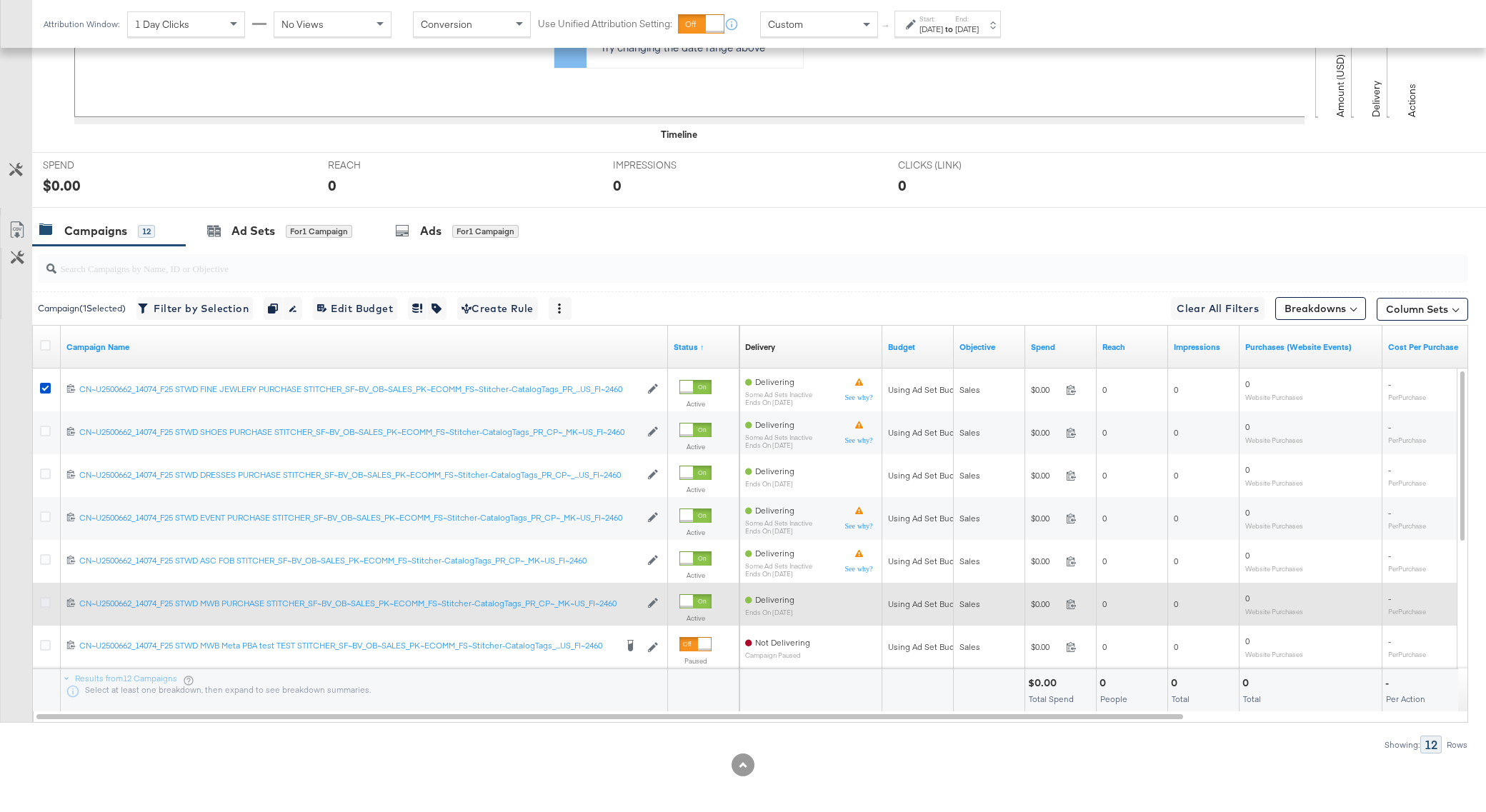
click at [44, 598] on icon at bounding box center [45, 603] width 11 height 11
click at [0, 0] on input "checkbox" at bounding box center [0, 0] width 0 height 0
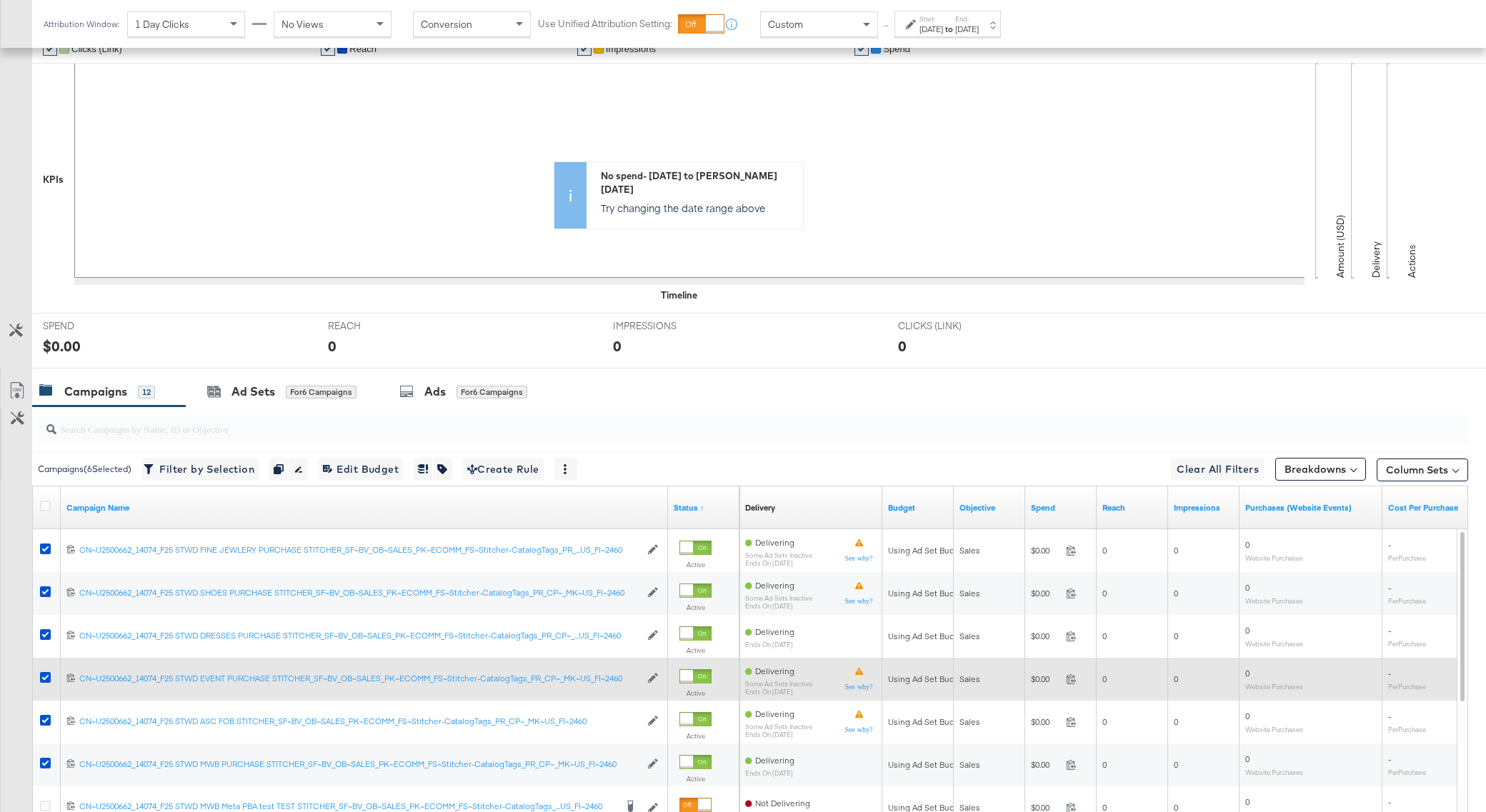
scroll to position [313, 0]
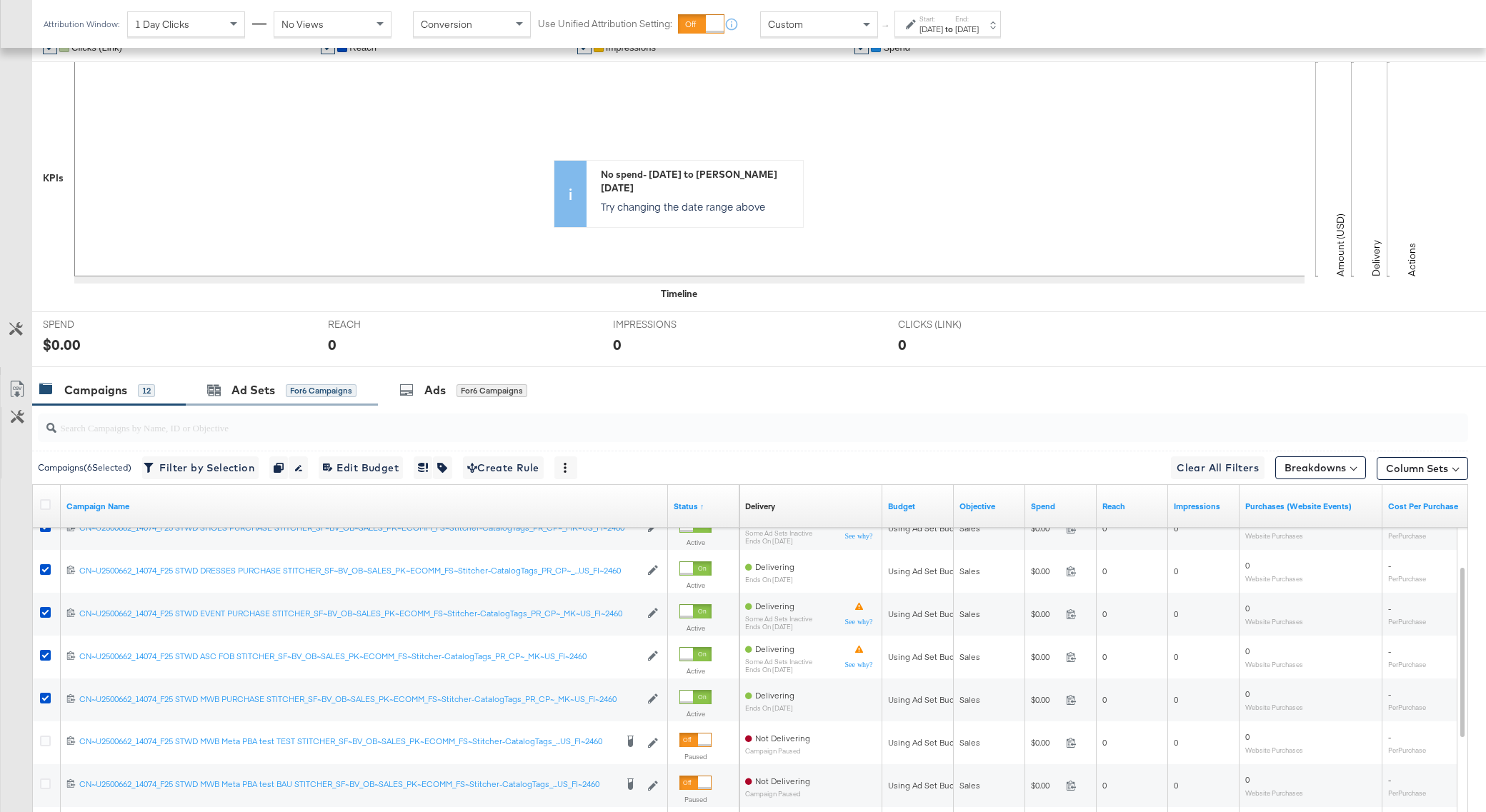
click at [256, 400] on div "Ad Sets for 6 Campaigns" at bounding box center [281, 391] width 192 height 31
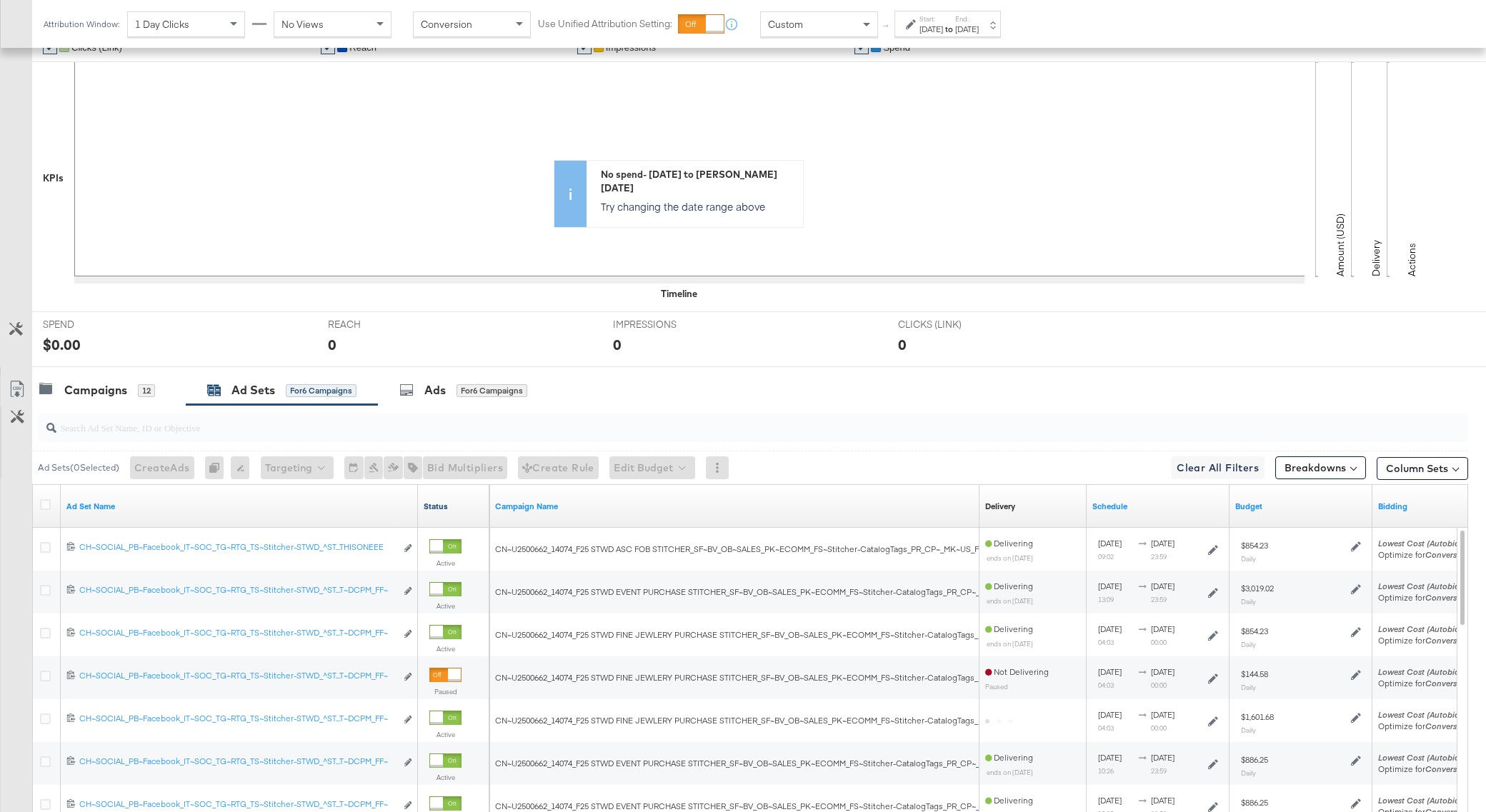
click at [448, 503] on link "Status" at bounding box center [454, 506] width 60 height 11
drag, startPoint x: 416, startPoint y: 497, endPoint x: 540, endPoint y: 497, distance: 124.0
click at [32, 485] on div "Ad Set Name Status ↑ Campaign Name Delivery Sorting Unavailable Schedule Budget…" at bounding box center [32, 485] width 0 height 0
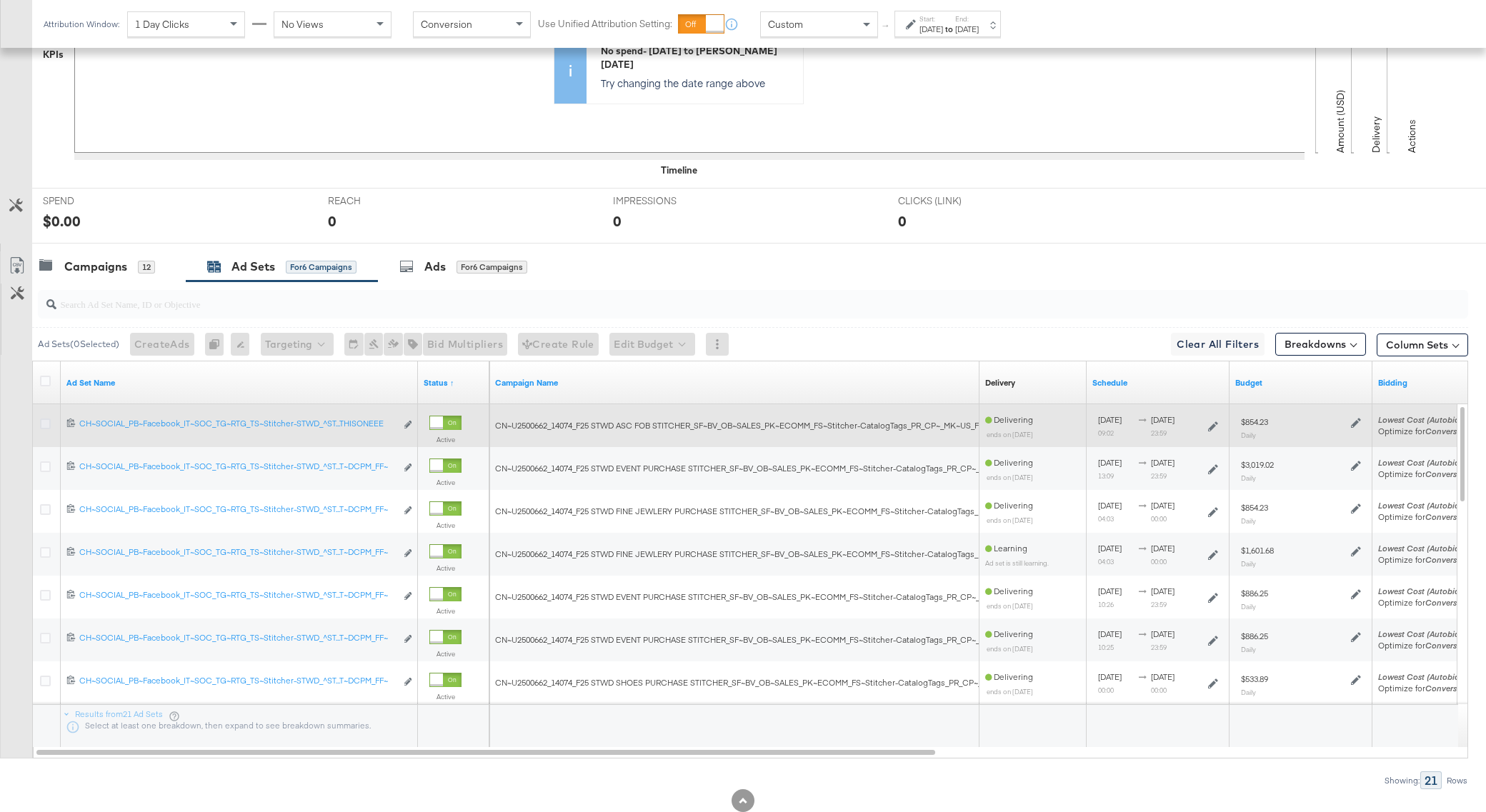
click at [44, 419] on icon at bounding box center [45, 424] width 11 height 11
click at [0, 0] on input "checkbox" at bounding box center [0, 0] width 0 height 0
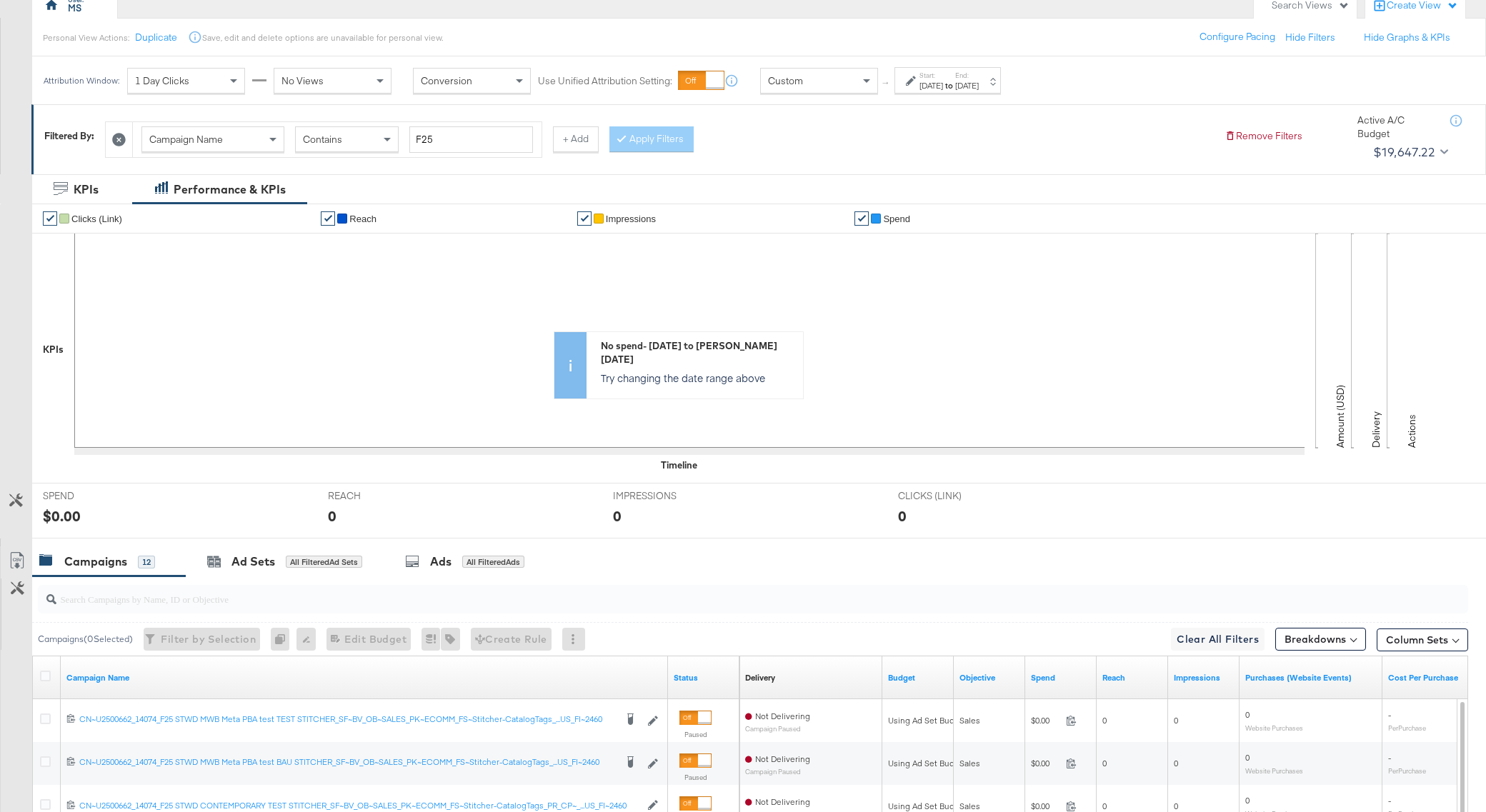
scroll to position [472, 0]
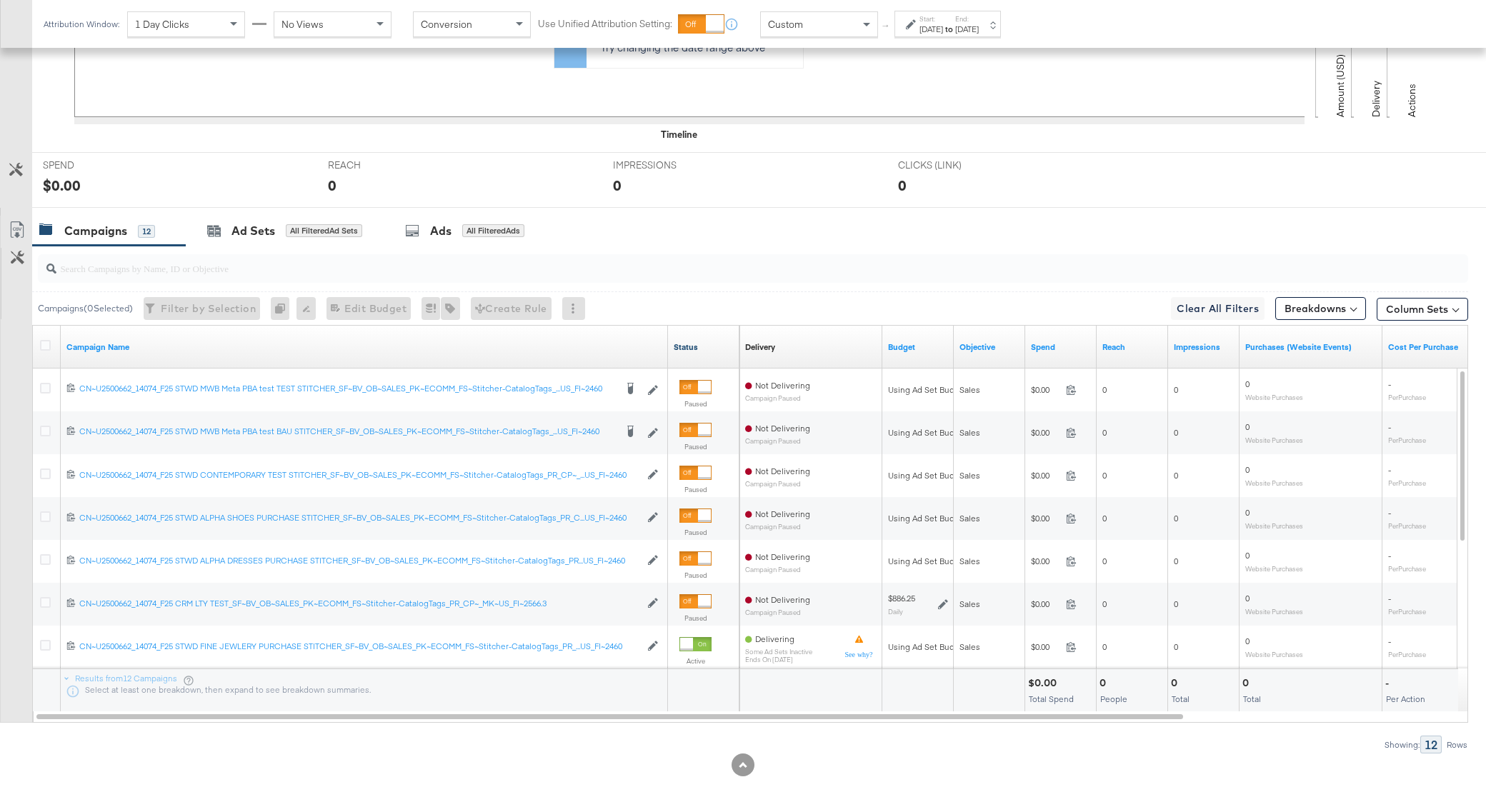
click at [683, 344] on link "Status" at bounding box center [704, 346] width 60 height 11
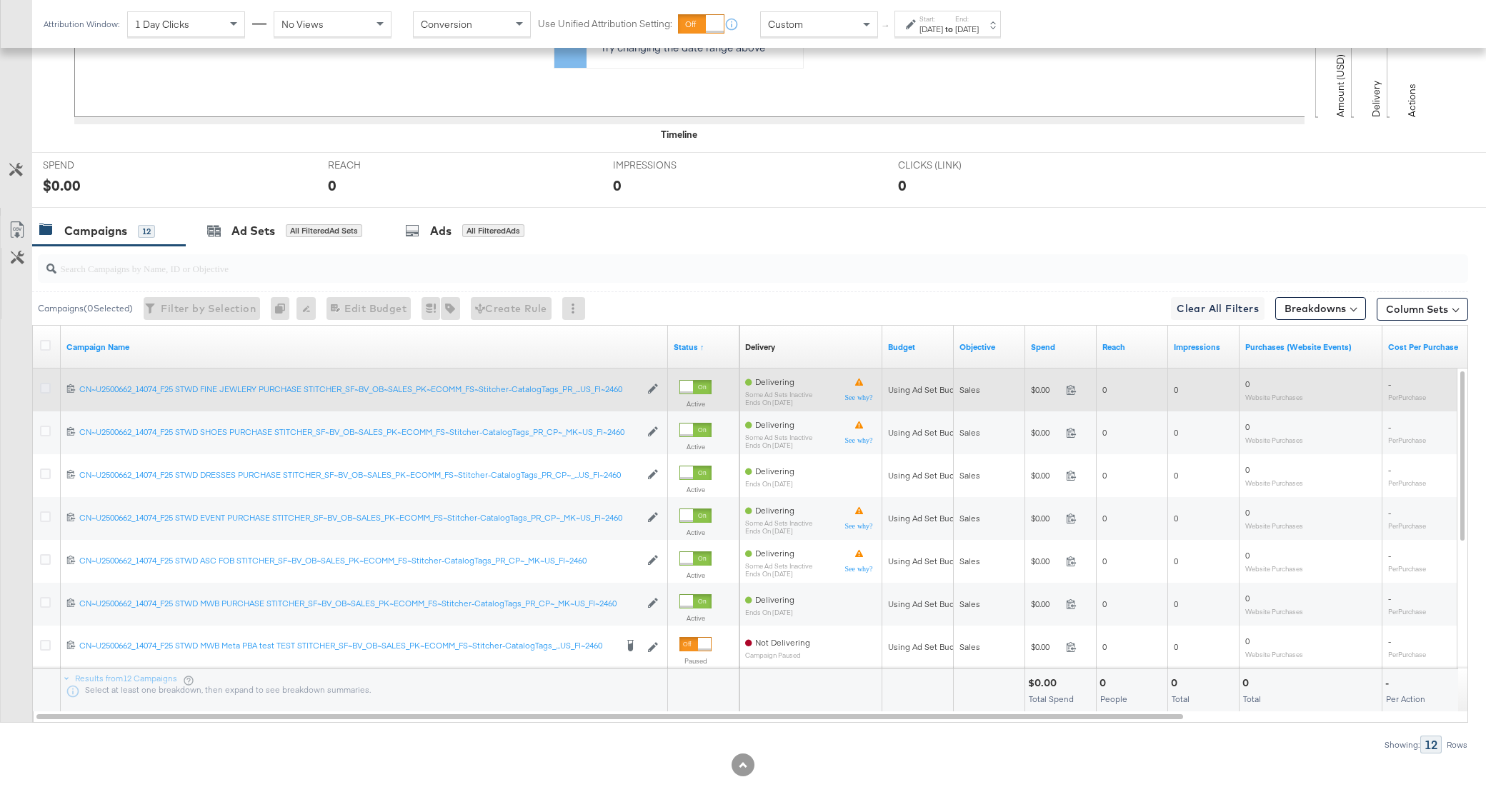
click at [45, 385] on icon at bounding box center [45, 388] width 11 height 11
click at [0, 0] on input "checkbox" at bounding box center [0, 0] width 0 height 0
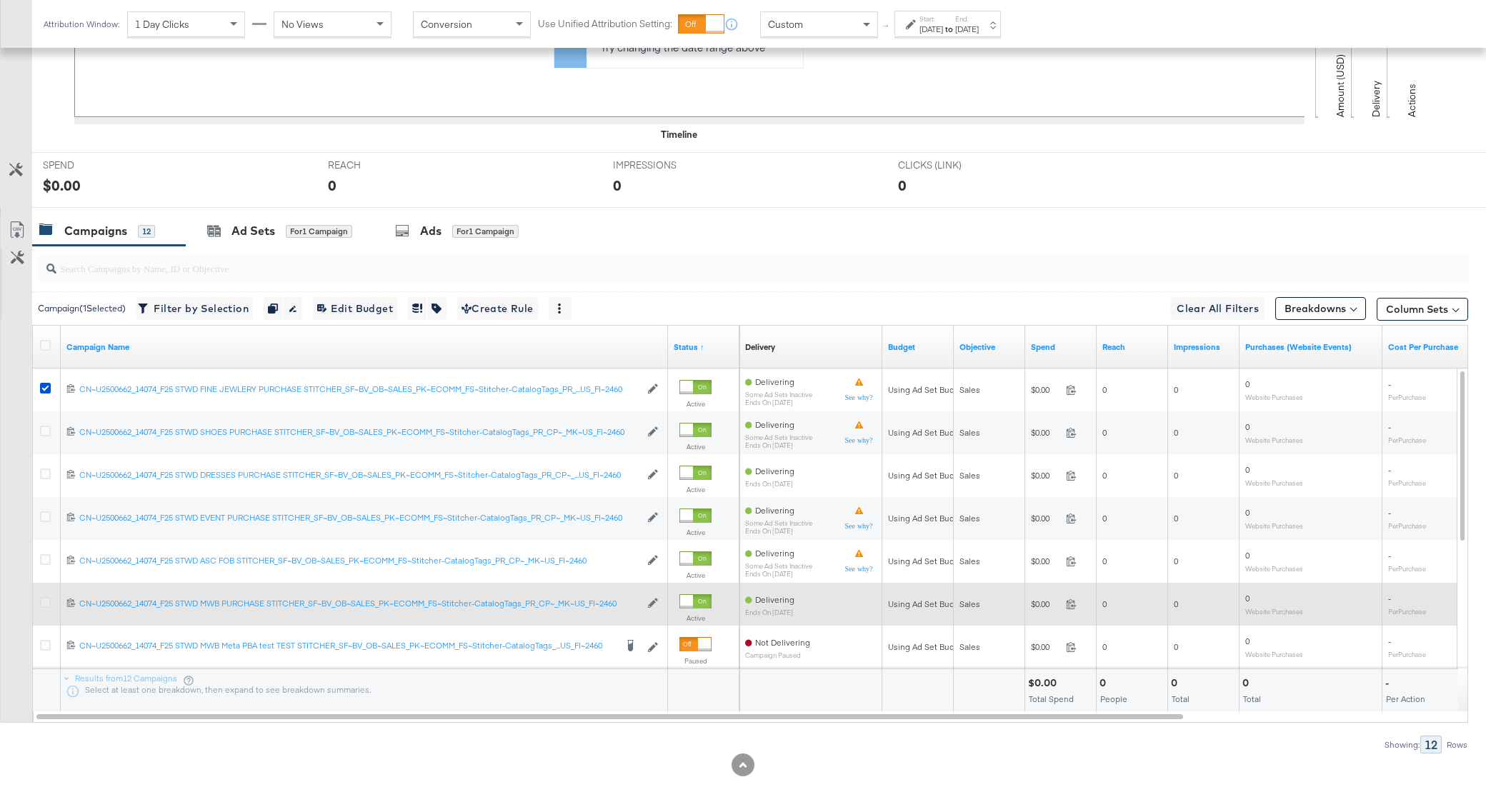
click at [47, 597] on icon at bounding box center [45, 603] width 11 height 11
click at [0, 0] on input "checkbox" at bounding box center [0, 0] width 0 height 0
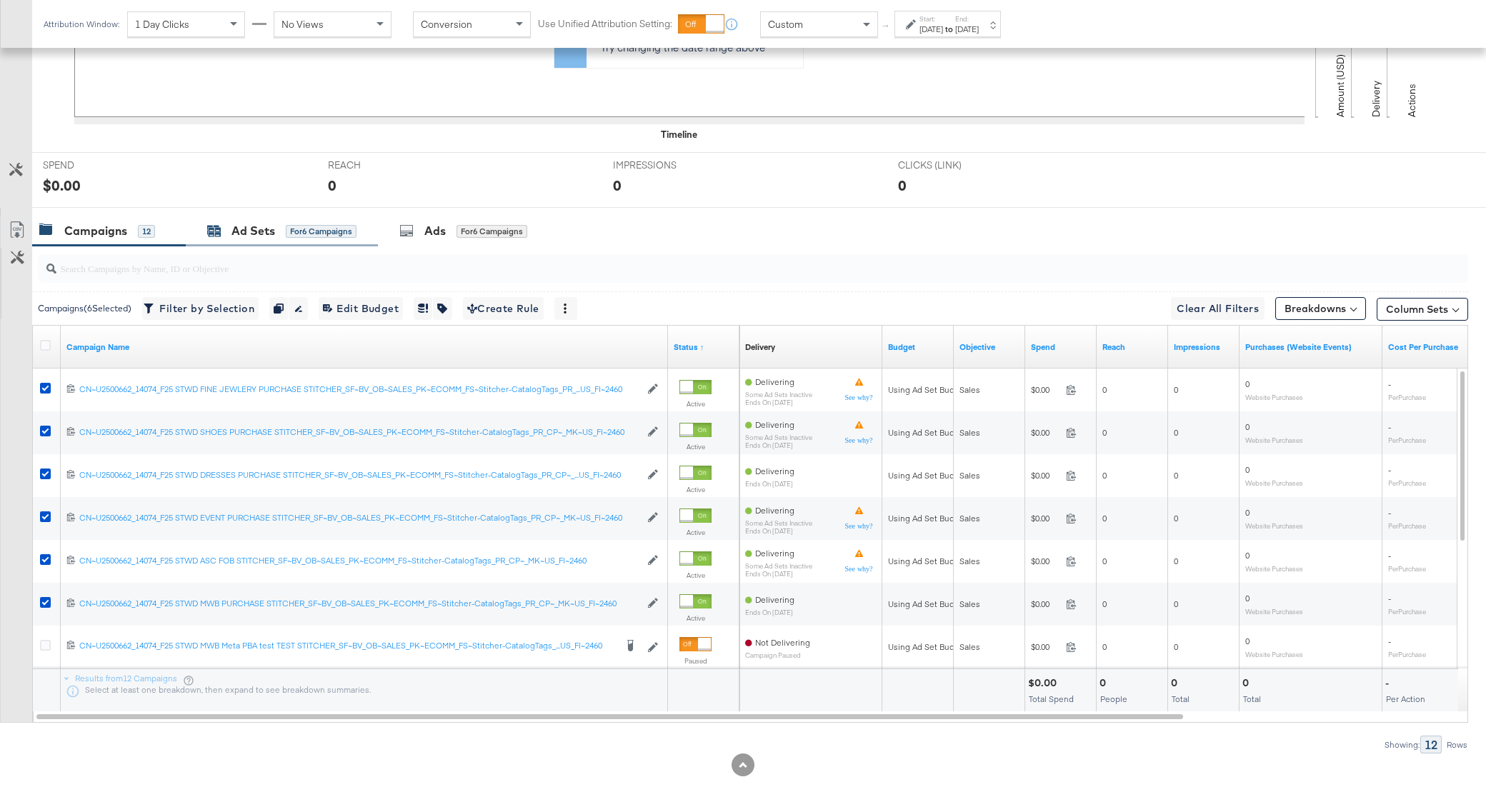
click at [276, 223] on div "Ad Sets for 6 Campaigns" at bounding box center [281, 231] width 150 height 16
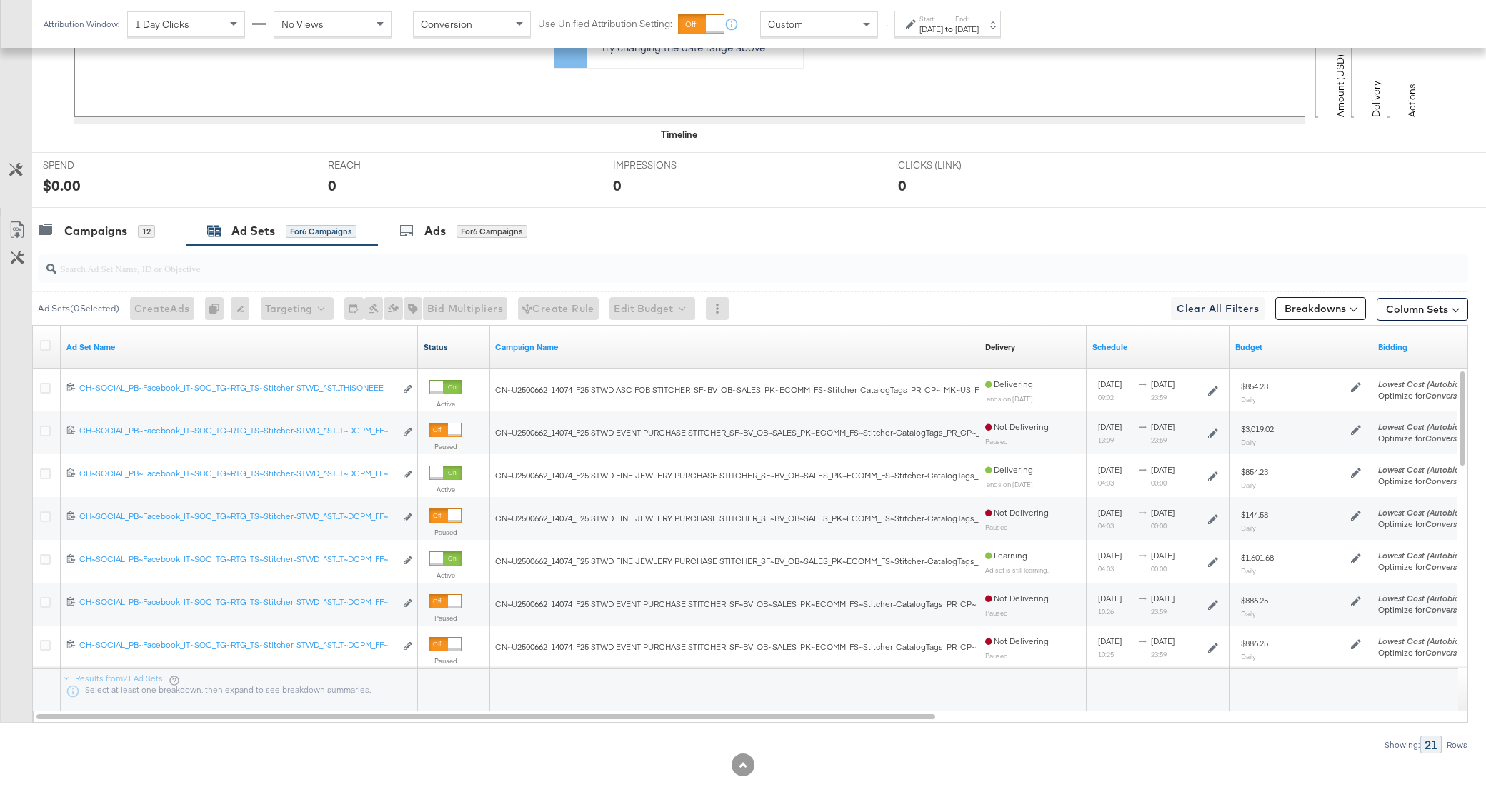
click at [438, 342] on link "Status" at bounding box center [454, 346] width 60 height 11
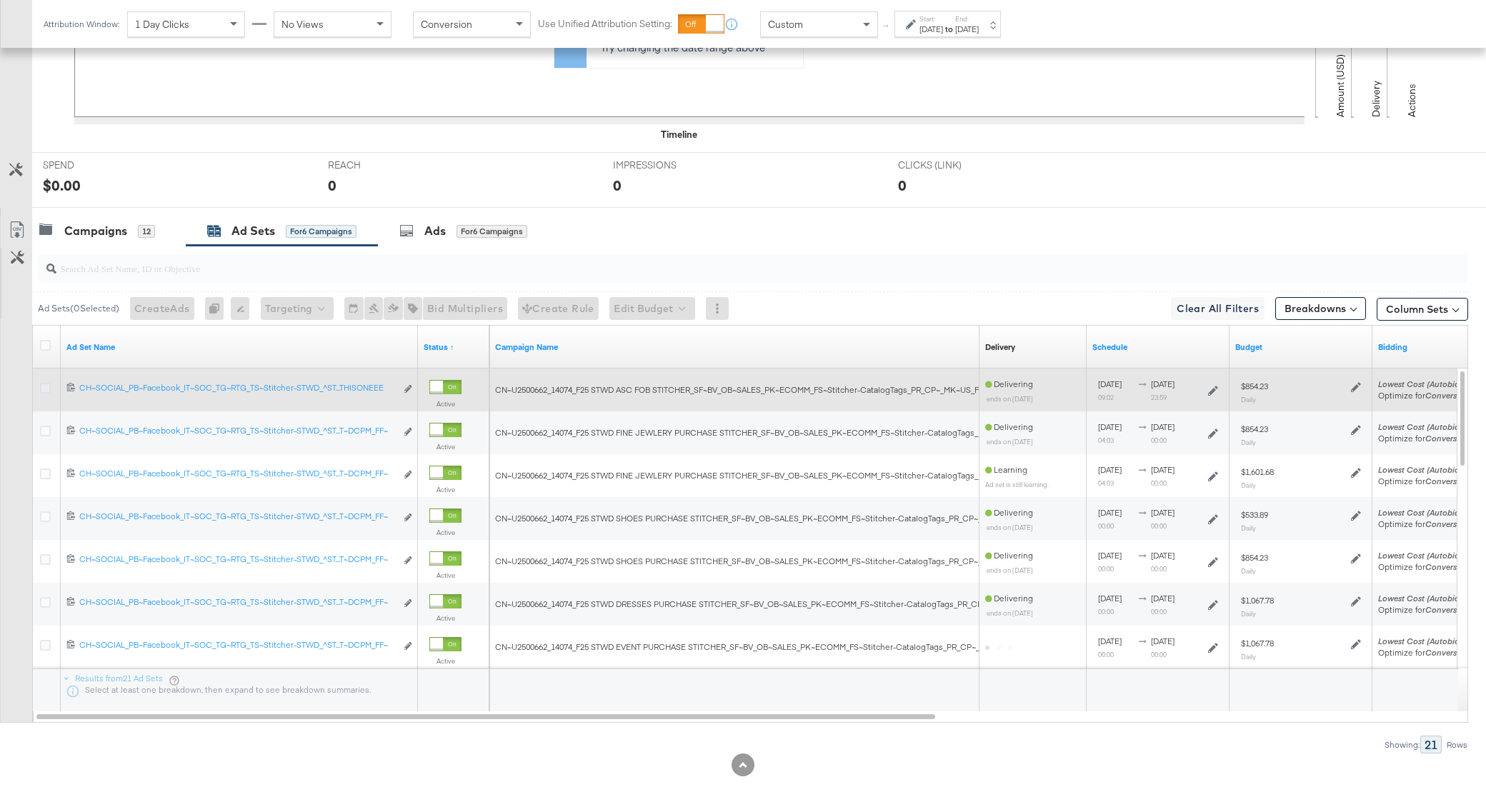
click at [45, 385] on icon at bounding box center [45, 388] width 11 height 11
click at [0, 0] on input "checkbox" at bounding box center [0, 0] width 0 height 0
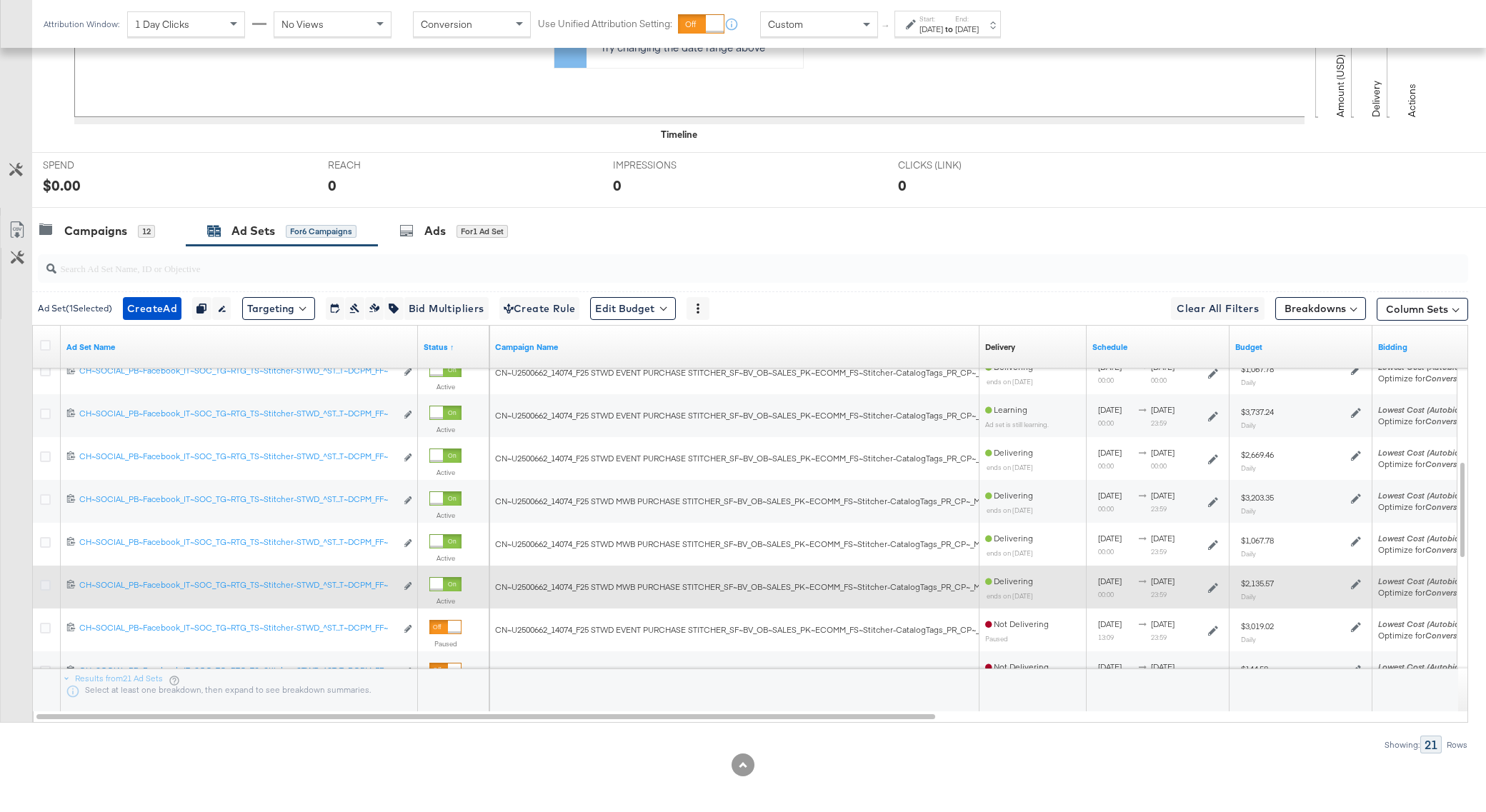
click at [44, 584] on icon at bounding box center [45, 585] width 11 height 11
click at [0, 0] on input "checkbox" at bounding box center [0, 0] width 0 height 0
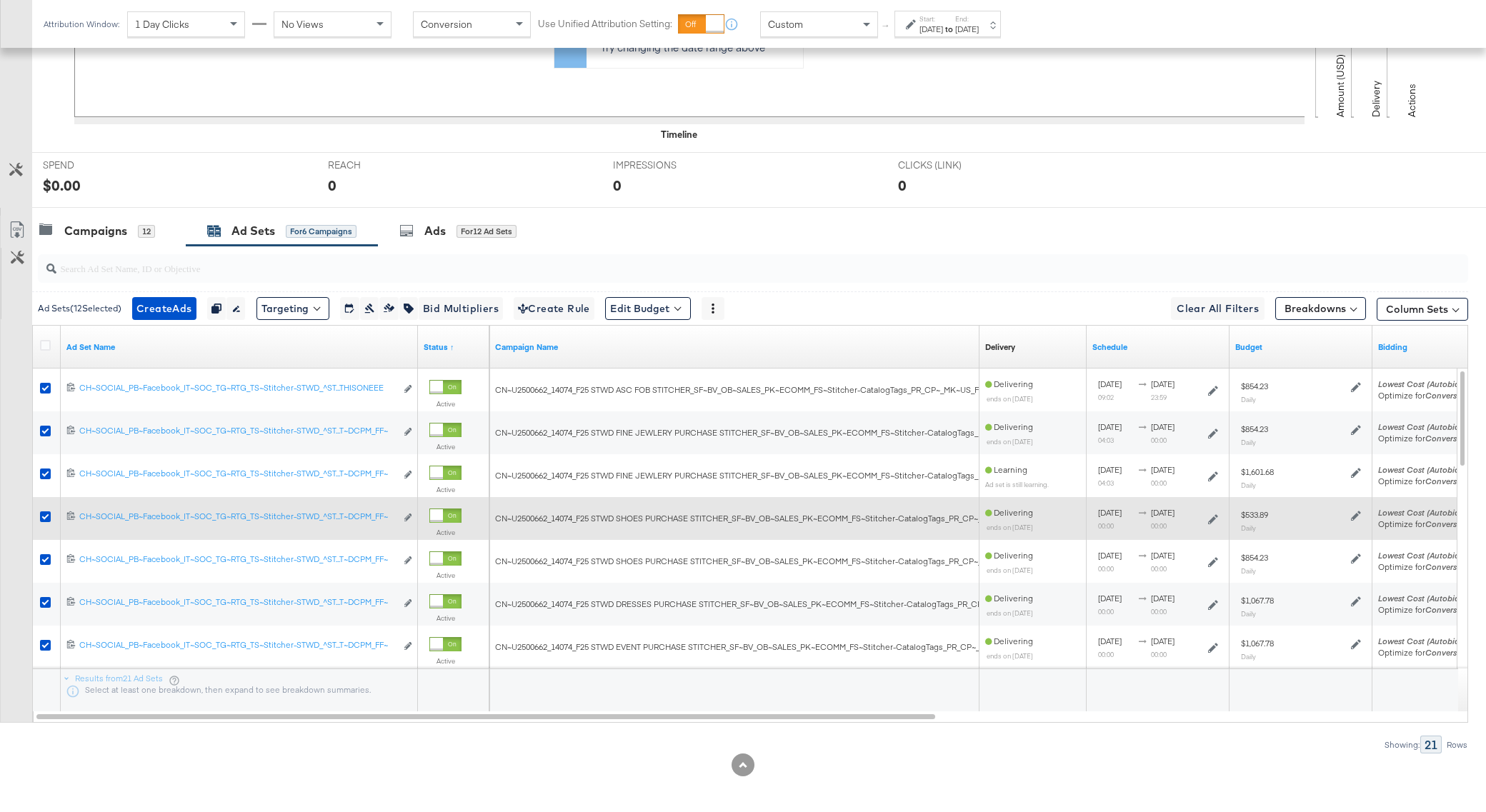
scroll to position [459, 0]
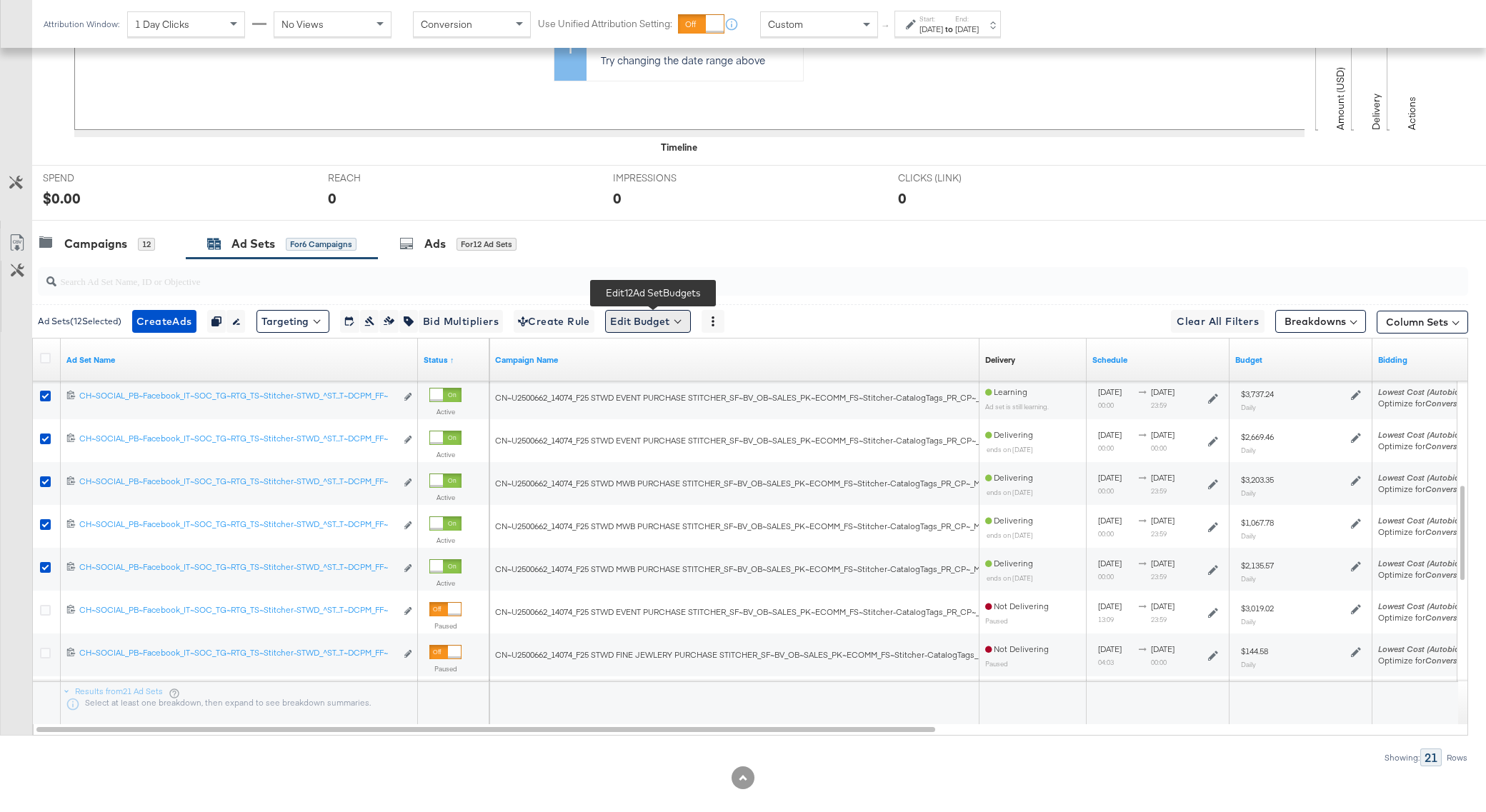
click at [689, 320] on button "Edit Budget" at bounding box center [648, 321] width 86 height 23
click at [681, 361] on span "Edit Ad Set Budget" at bounding box center [652, 359] width 81 height 19
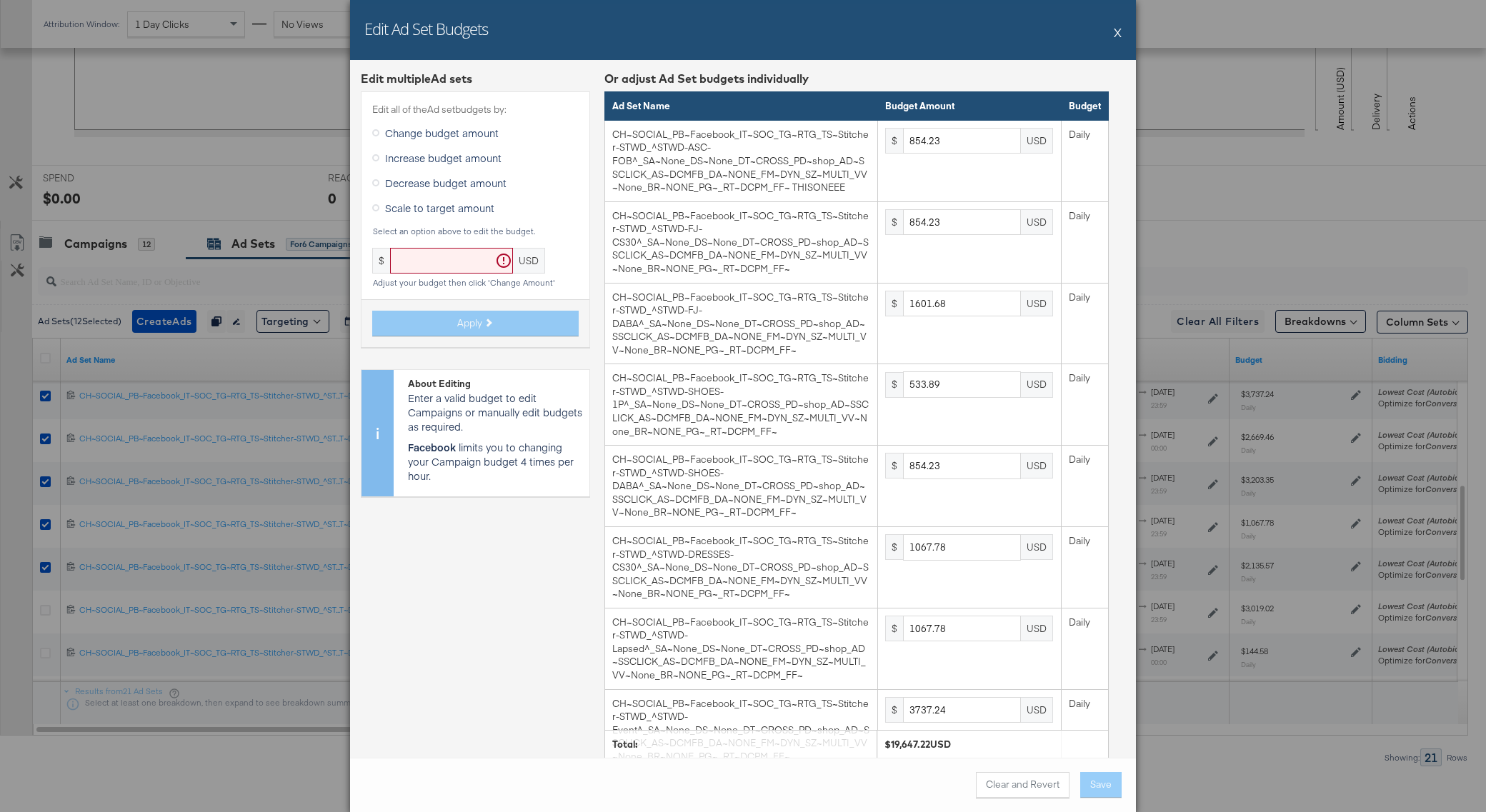
click at [412, 210] on span "Scale to target amount" at bounding box center [439, 208] width 109 height 15
click at [0, 0] on input "Scale to target amount" at bounding box center [0, 0] width 0 height 0
click at [423, 259] on input "text" at bounding box center [451, 261] width 123 height 26
paste input "21010.03"
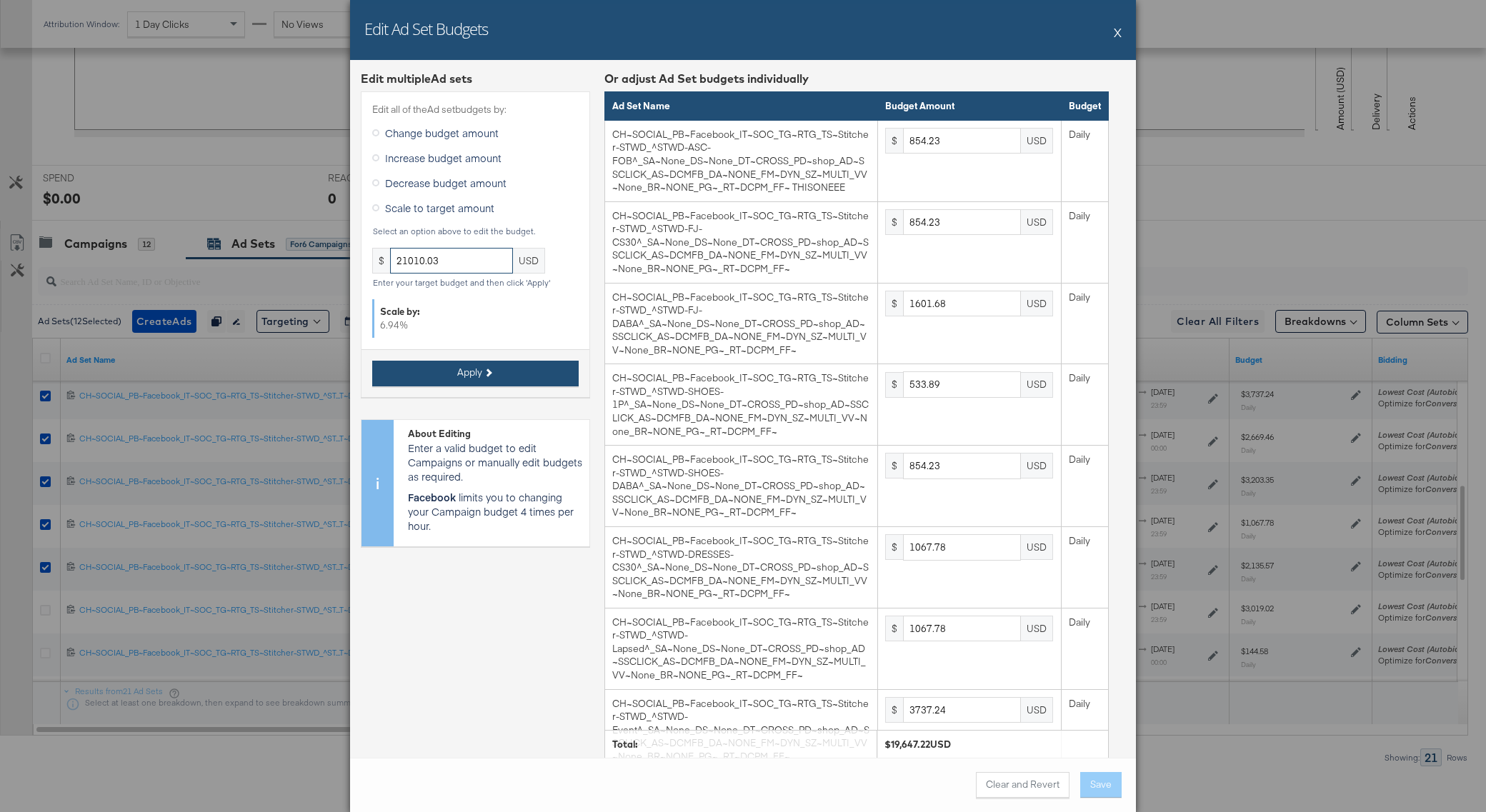
type input "21010.03"
click at [549, 374] on button "Apply" at bounding box center [475, 374] width 206 height 26
type input "913.48"
type input "1712.77"
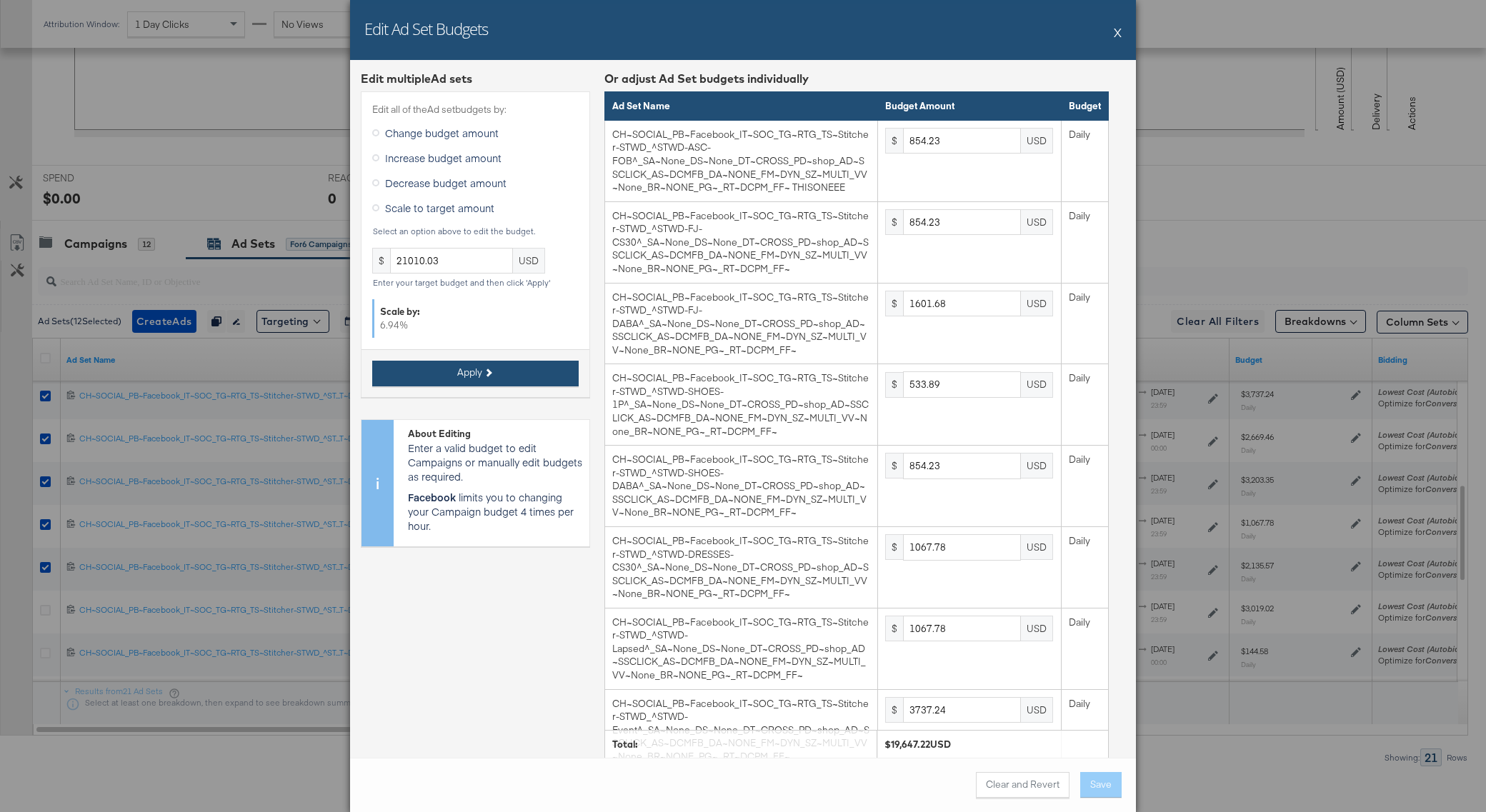
type input "570.92"
type input "913.48"
type input "1141.84"
type input "3996.46"
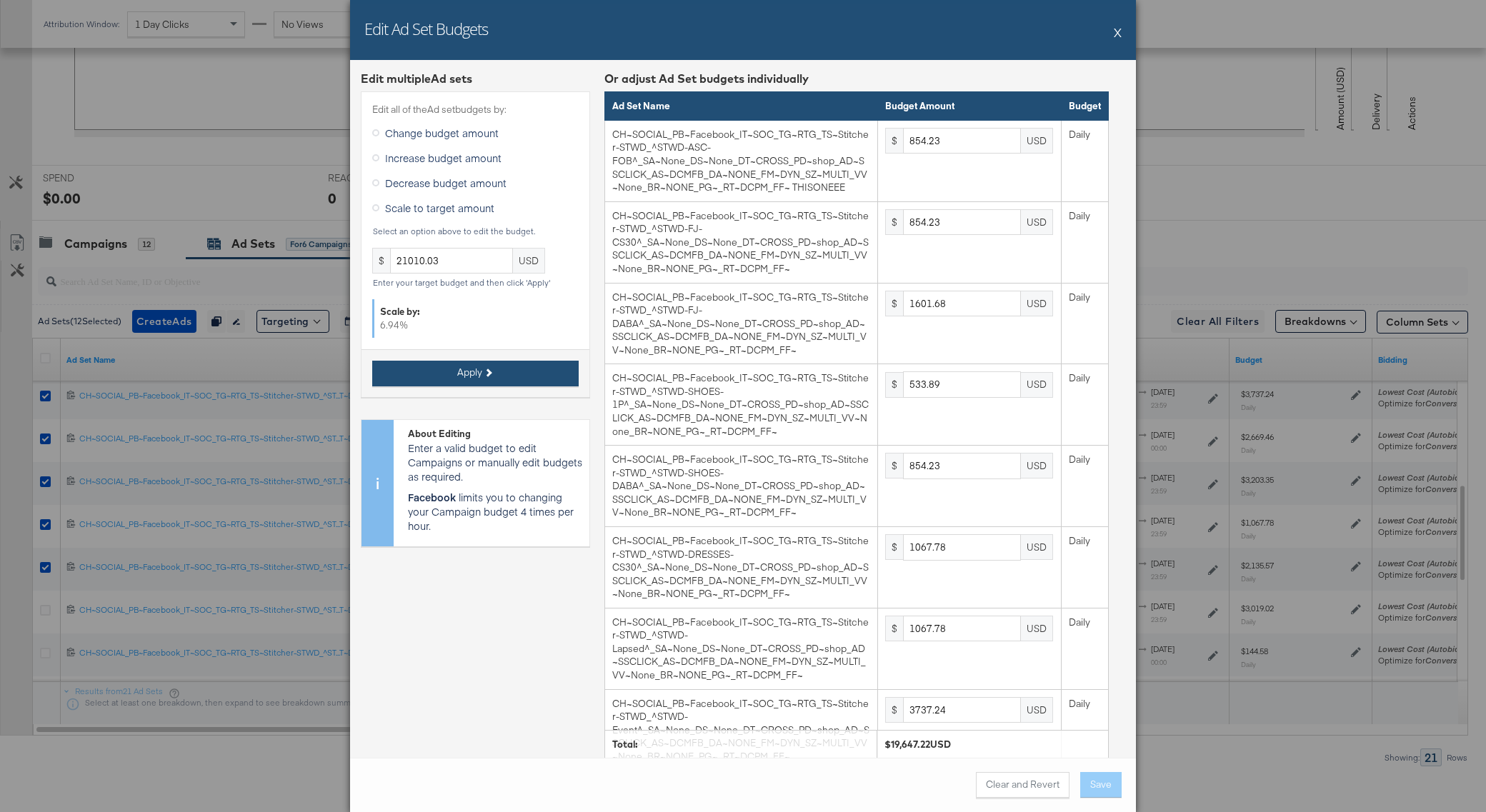
type input "2854.62"
type input "3425.54"
type input "1141.84"
type input "2283.7"
click at [1106, 788] on button "Save" at bounding box center [1100, 785] width 41 height 26
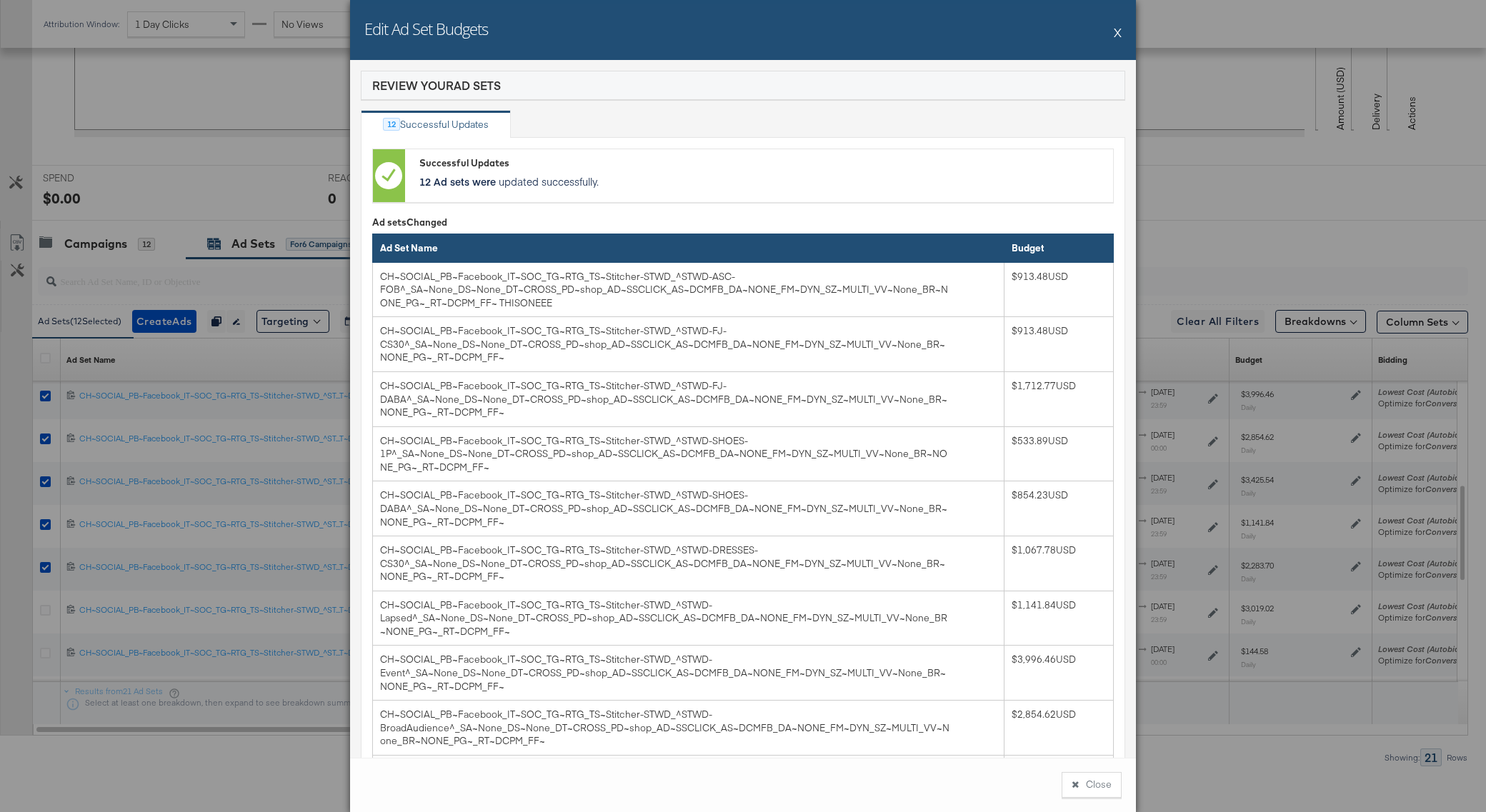
click at [1121, 32] on button "X" at bounding box center [1117, 32] width 8 height 28
